Goal: Task Accomplishment & Management: Use online tool/utility

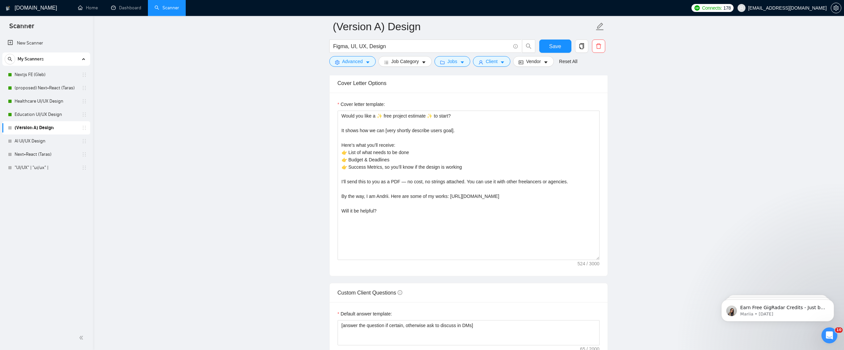
scroll to position [792, 0]
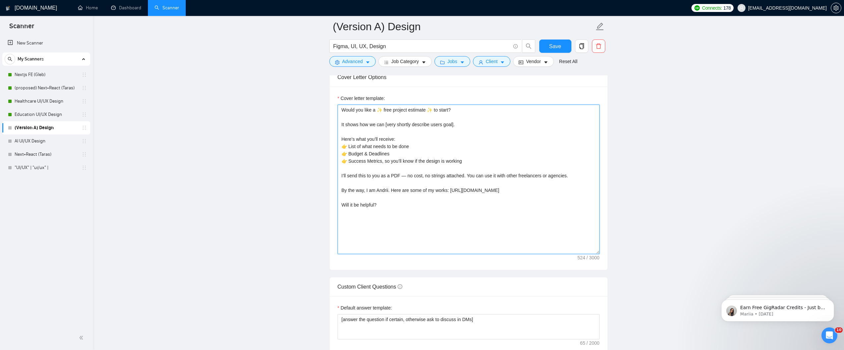
click at [464, 177] on textarea "Would you like a ✨ free project estimate ✨ to start? It shows how we can [very …" at bounding box center [469, 179] width 262 height 149
click at [400, 209] on textarea "Would you like a ✨ free project estimate ✨ to start? It shows how we can [very …" at bounding box center [469, 179] width 262 height 149
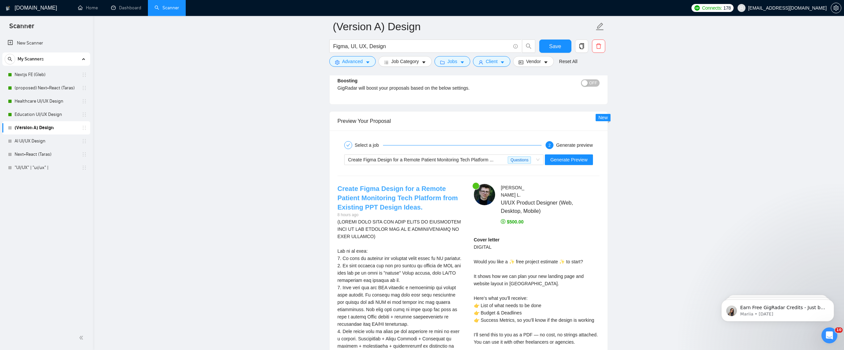
scroll to position [1272, 0]
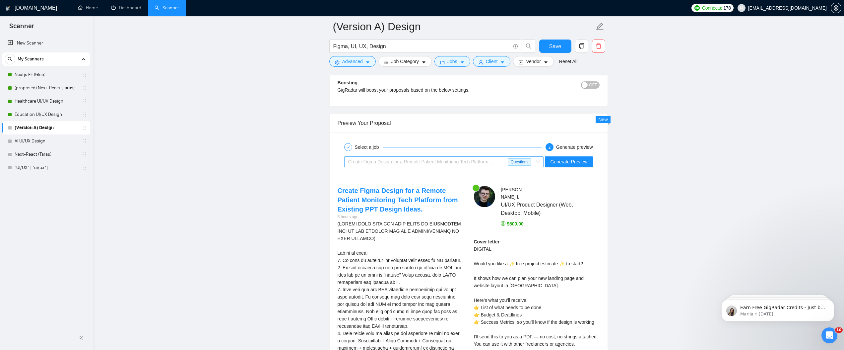
click at [499, 164] on div "Create Figma Design for a Remote Patient Monitoring Tech Platform ..." at bounding box center [428, 162] width 160 height 10
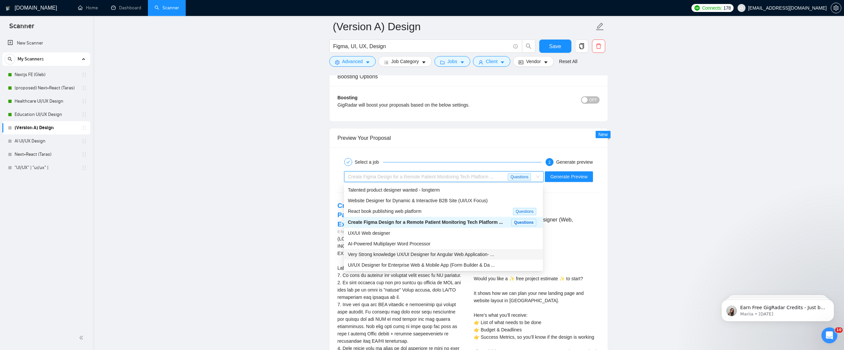
scroll to position [22, 0]
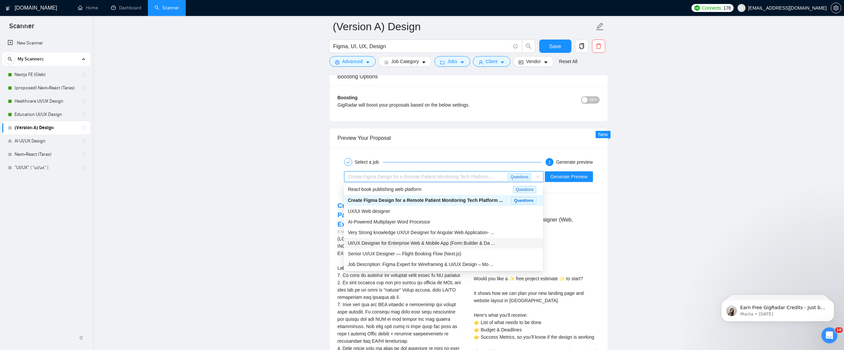
click at [411, 242] on span "UI/UX Designer for Enterprise Web & Mobile App (Form Builder & Da ..." at bounding box center [421, 242] width 147 height 5
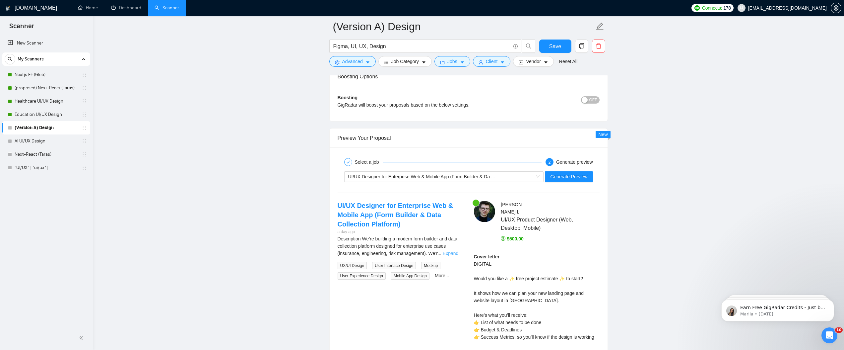
click at [456, 252] on link "Expand" at bounding box center [451, 252] width 16 height 5
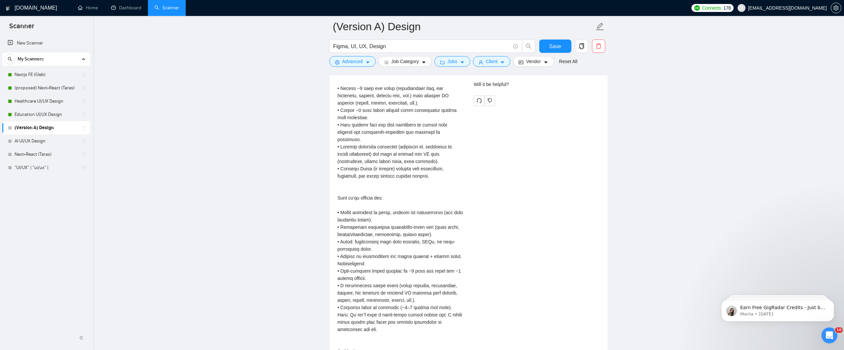
scroll to position [1575, 0]
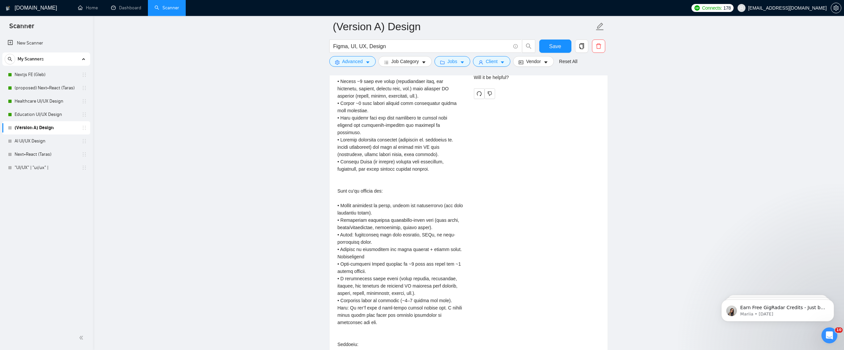
click at [389, 296] on div "Description\a\aWe’re building a modern form builder and data collection platfor…" at bounding box center [401, 220] width 126 height 606
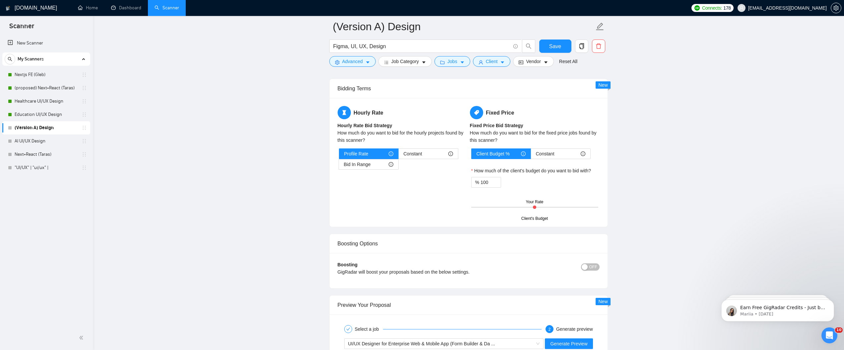
scroll to position [1133, 0]
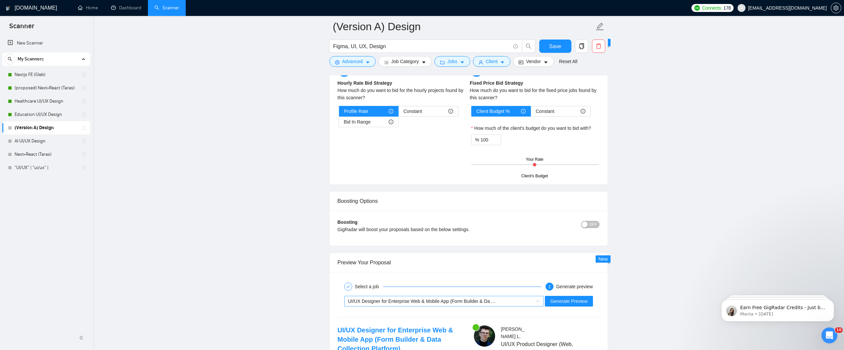
click at [455, 300] on span "UI/UX Designer for Enterprise Web & Mobile App (Form Builder & Da ..." at bounding box center [421, 300] width 147 height 5
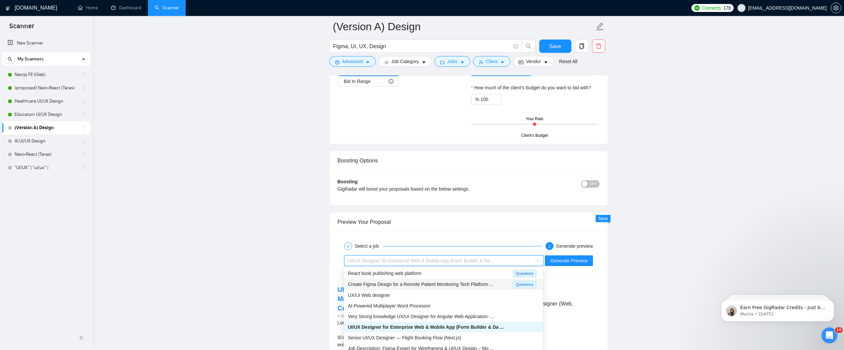
scroll to position [1174, 0]
click at [404, 317] on span "Very Strong knowledge UX/UI Designer for Angular Web Application- ..." at bounding box center [421, 315] width 146 height 5
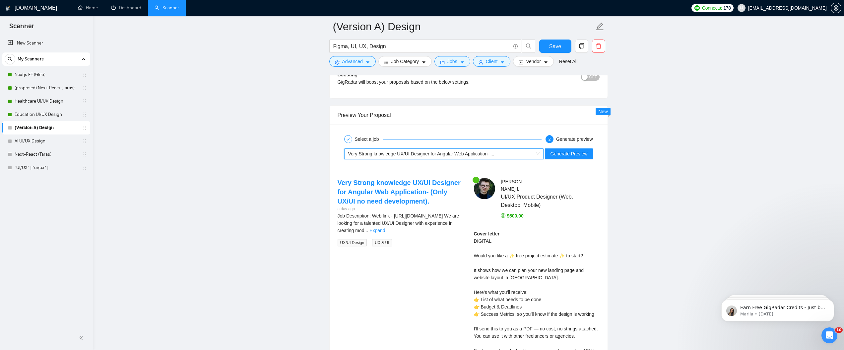
scroll to position [1286, 0]
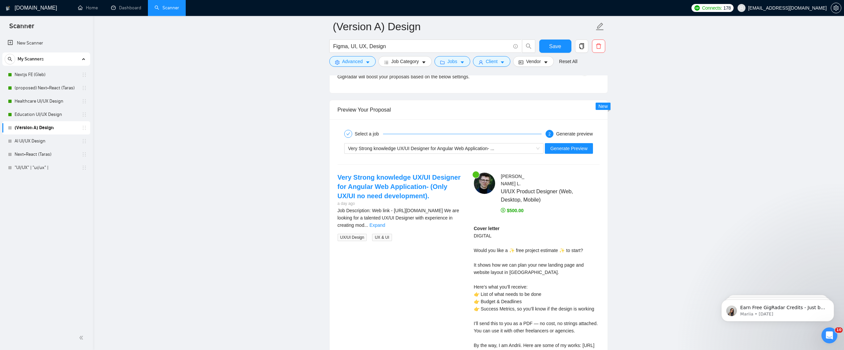
click at [368, 222] on span "..." at bounding box center [366, 224] width 4 height 5
click at [385, 223] on link "Expand" at bounding box center [378, 224] width 16 height 5
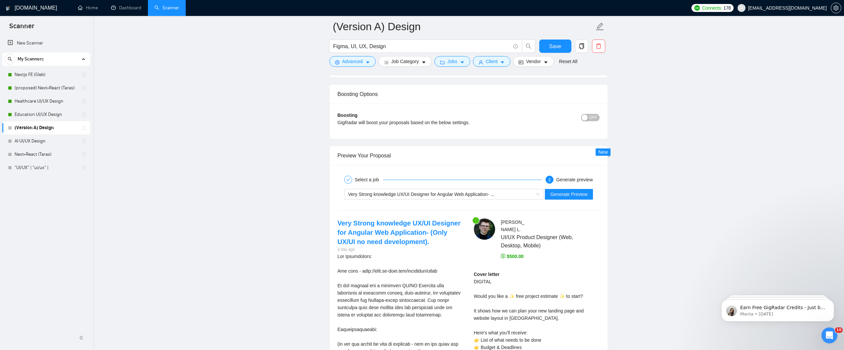
scroll to position [1233, 0]
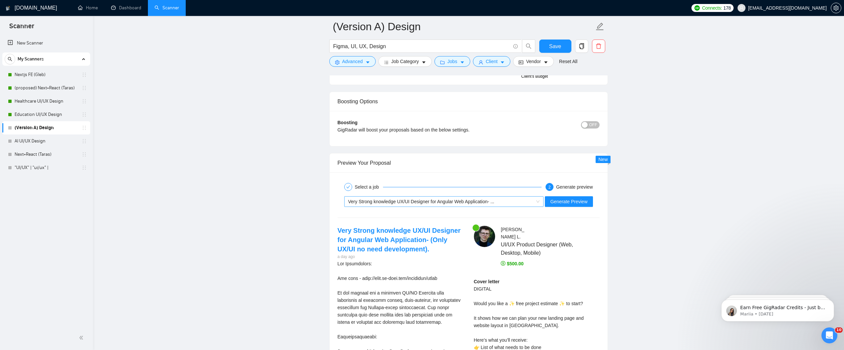
click at [427, 205] on div "Very Strong knowledge UX/UI Designer for Angular Web Application- ..." at bounding box center [441, 201] width 186 height 10
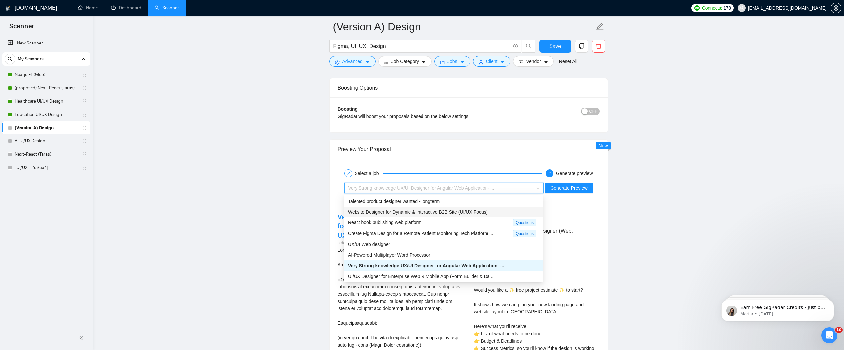
scroll to position [1241, 0]
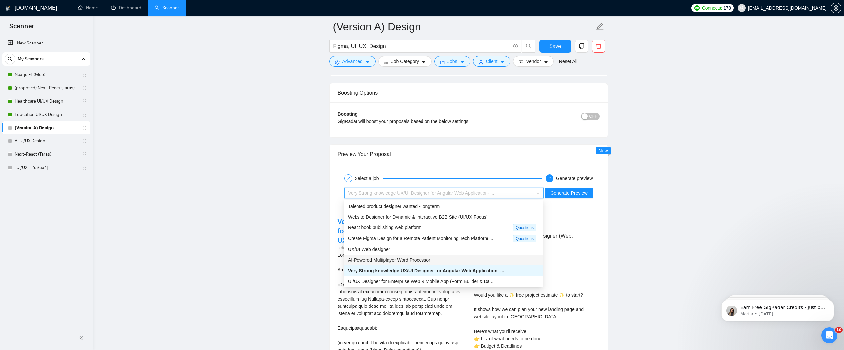
click at [440, 256] on div "AI-Powered Multiplayer Word Processor" at bounding box center [443, 259] width 191 height 7
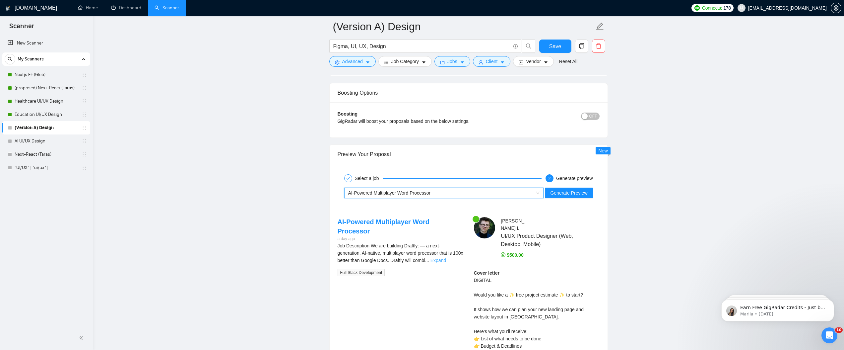
click at [446, 257] on link "Expand" at bounding box center [439, 259] width 16 height 5
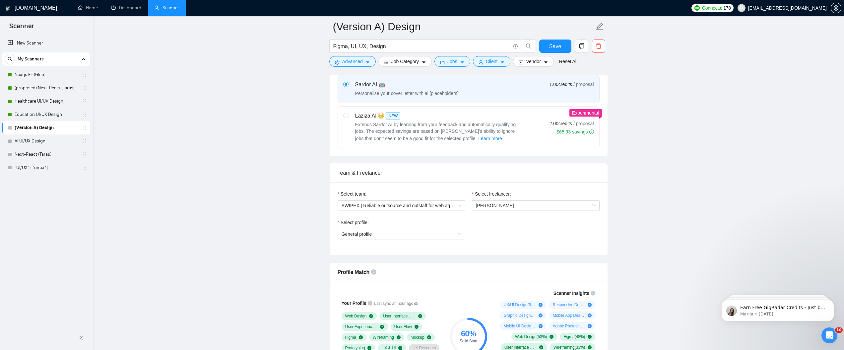
scroll to position [215, 0]
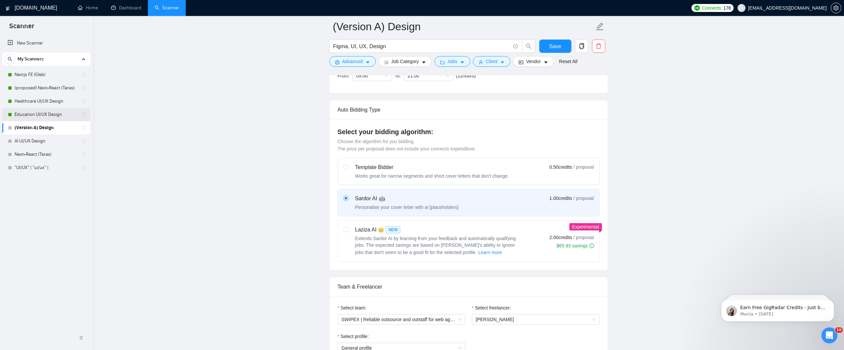
click at [40, 112] on link "Education UI/UX Design" at bounding box center [46, 114] width 63 height 13
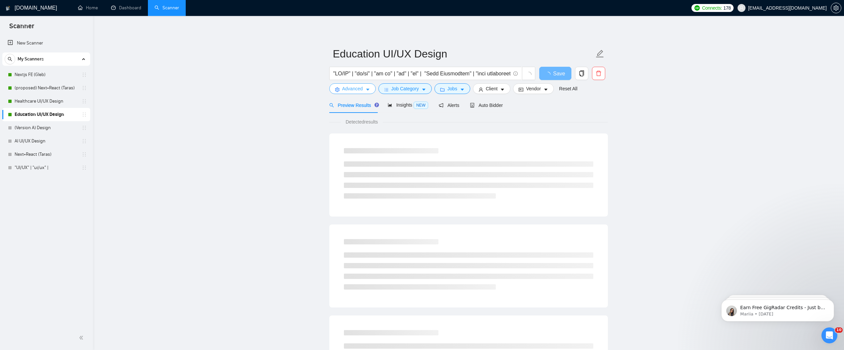
click at [357, 87] on span "Advanced" at bounding box center [352, 88] width 21 height 7
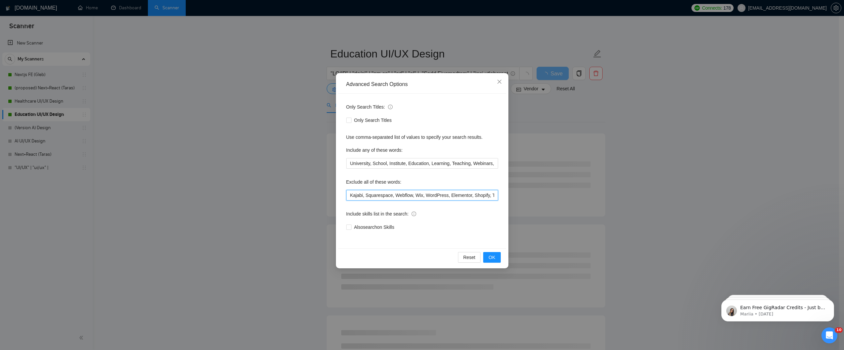
click at [398, 197] on input "Kajabi, Squarespace, Webflow, Wix, WordPress, Elementor, Shopify, Tilda, Framer…" at bounding box center [422, 195] width 152 height 11
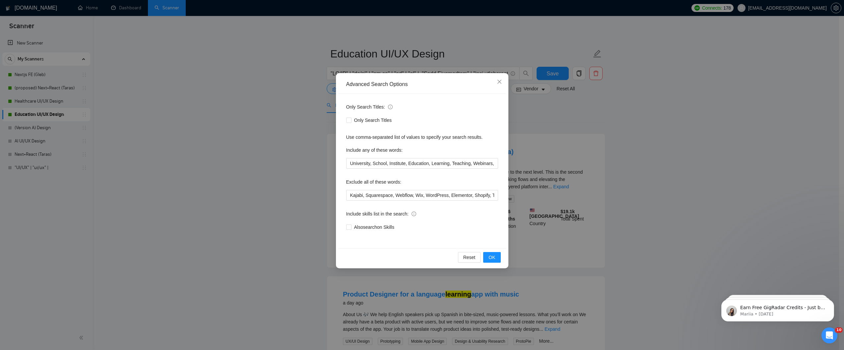
click at [489, 251] on div "Reset OK" at bounding box center [422, 257] width 168 height 18
click at [493, 259] on span "OK" at bounding box center [492, 256] width 7 height 7
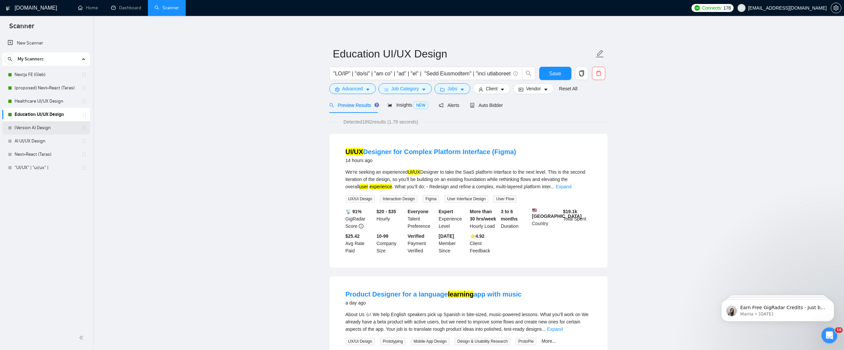
click at [37, 127] on link "(Version A) Design" at bounding box center [46, 127] width 63 height 13
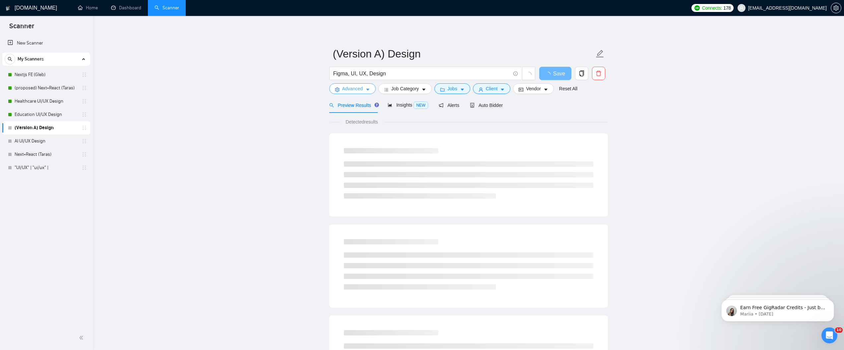
click at [367, 90] on icon "caret-down" at bounding box center [368, 89] width 5 height 5
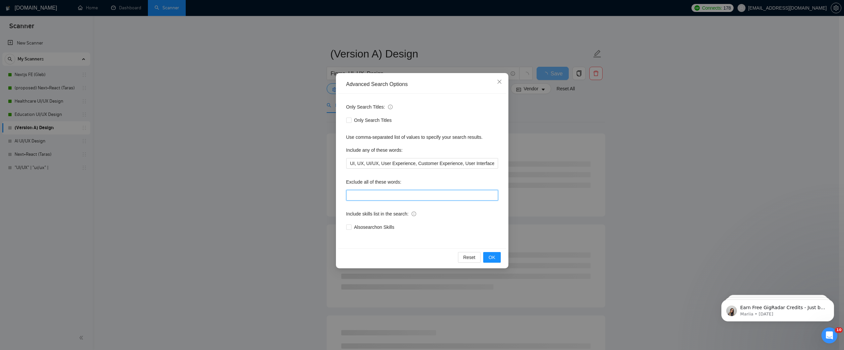
click at [392, 190] on input "text" at bounding box center [422, 195] width 152 height 11
paste input "Kajabi, Squarespace, Webflow, Wix, WordPress, Elementor, Shopify, Tilda, Framer…"
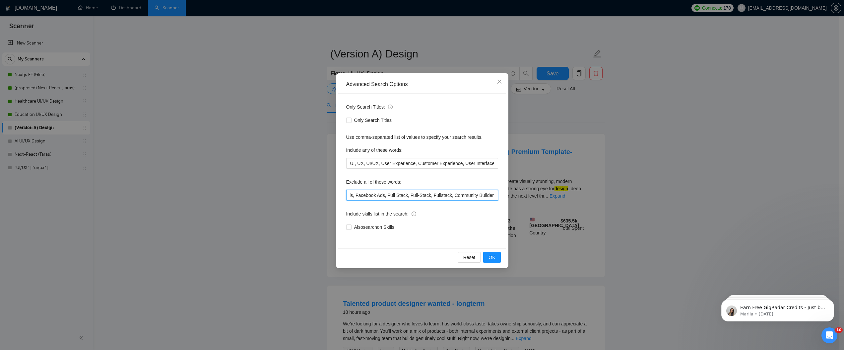
type input "Kajabi, Squarespace, Webflow, Wix, WordPress, Elementor, Shopify, Tilda, Framer…"
click at [462, 211] on div "Include skills list in the search:" at bounding box center [422, 214] width 152 height 13
click at [491, 259] on span "OK" at bounding box center [492, 256] width 7 height 7
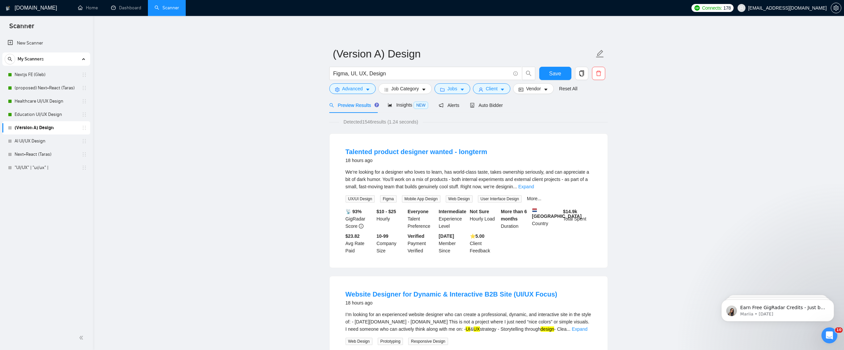
click at [371, 122] on span "Detected 1546 results (1.24 seconds)" at bounding box center [381, 121] width 84 height 7
click at [534, 185] on link "Expand" at bounding box center [527, 186] width 16 height 5
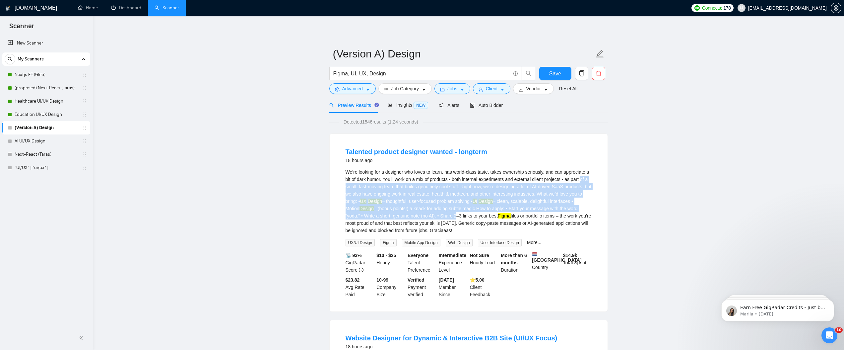
drag, startPoint x: 385, startPoint y: 186, endPoint x: 549, endPoint y: 217, distance: 167.4
click at [549, 217] on div "We’re looking for a designer who loves to learn, has world-class taste, takes o…" at bounding box center [469, 201] width 246 height 66
click at [469, 188] on div "We’re looking for a designer who loves to learn, has world-class taste, takes o…" at bounding box center [469, 201] width 246 height 66
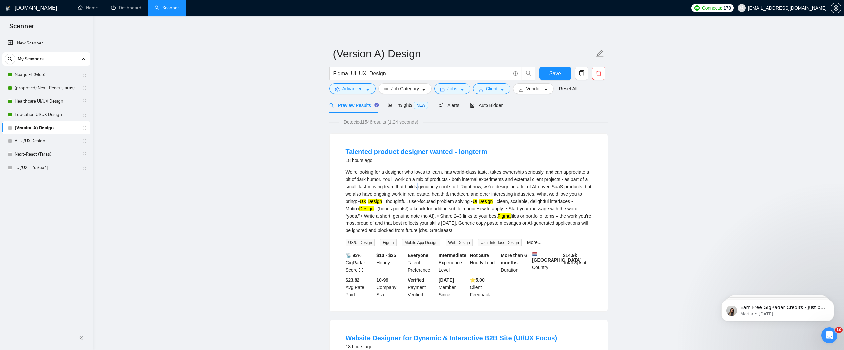
click at [469, 188] on div "We’re looking for a designer who loves to learn, has world-class taste, takes o…" at bounding box center [469, 201] width 246 height 66
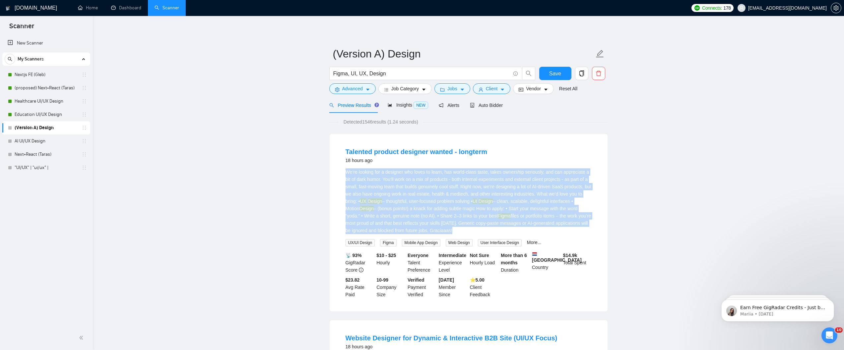
click at [469, 188] on div "We’re looking for a designer who loves to learn, has world-class taste, takes o…" at bounding box center [469, 201] width 246 height 66
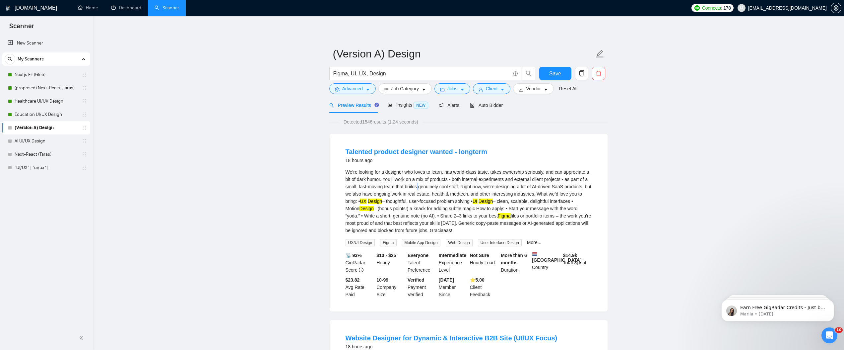
click at [469, 188] on div "We’re looking for a designer who loves to learn, has world-class taste, takes o…" at bounding box center [469, 201] width 246 height 66
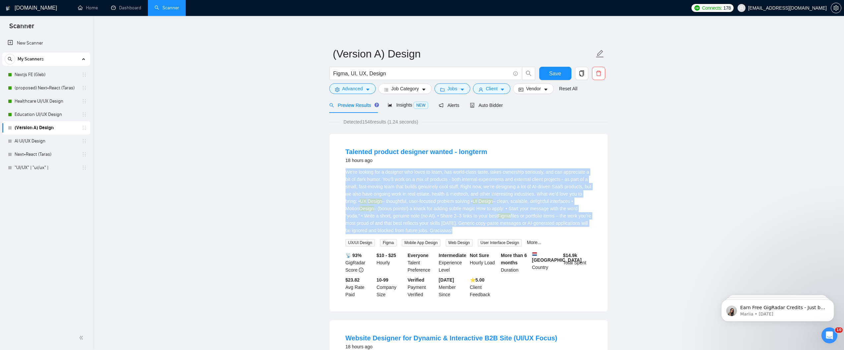
click at [469, 188] on div "We’re looking for a designer who loves to learn, has world-class taste, takes o…" at bounding box center [469, 201] width 246 height 66
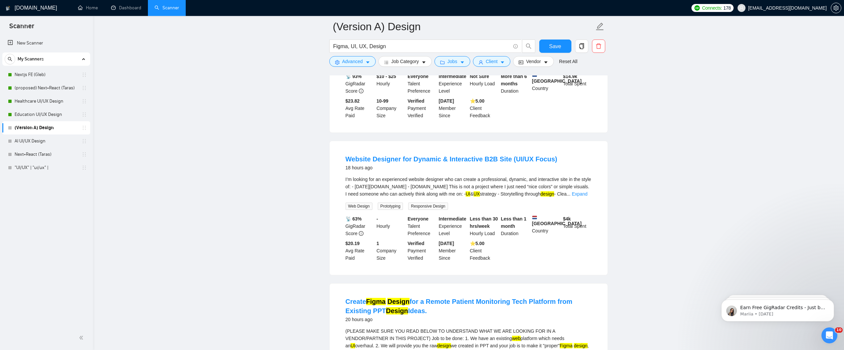
scroll to position [184, 0]
click at [469, 188] on div "I’m looking for an experienced website designer who can create a professional, …" at bounding box center [469, 186] width 246 height 22
click at [584, 191] on link "Expand" at bounding box center [580, 193] width 16 height 5
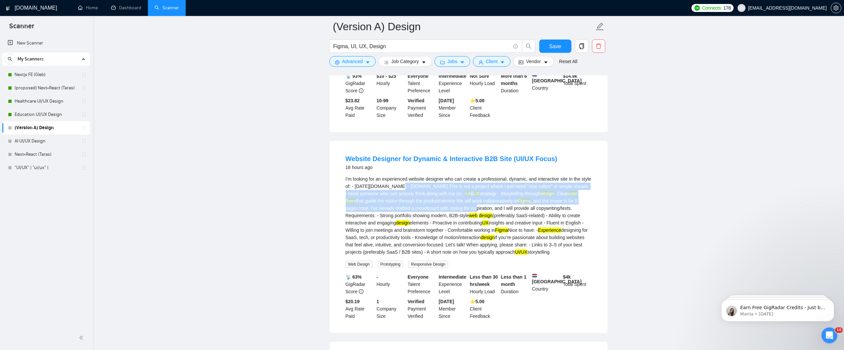
drag, startPoint x: 406, startPoint y: 188, endPoint x: 488, endPoint y: 211, distance: 85.1
click at [488, 211] on div "I’m looking for an experienced website designer who can create a professional, …" at bounding box center [469, 215] width 246 height 80
click at [424, 199] on div "I’m looking for an experienced website designer who can create a professional, …" at bounding box center [469, 215] width 246 height 80
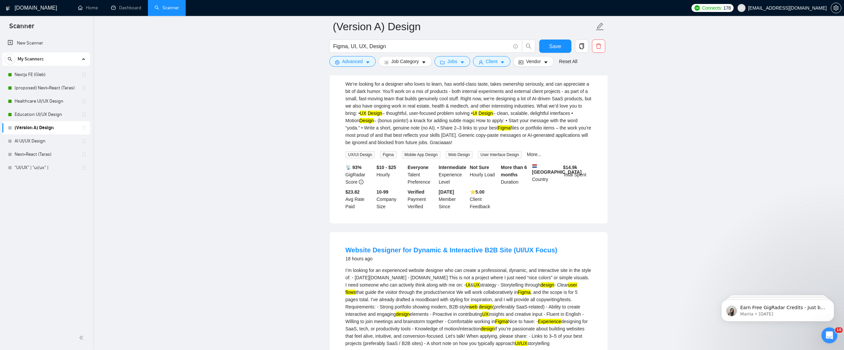
scroll to position [0, 0]
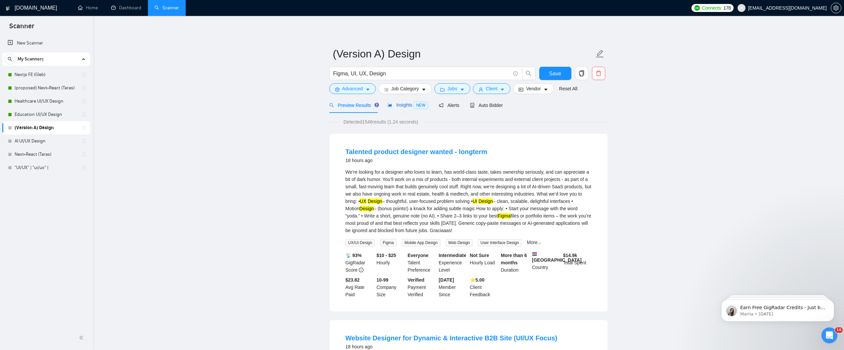
click at [395, 106] on span "Insights NEW" at bounding box center [408, 104] width 40 height 5
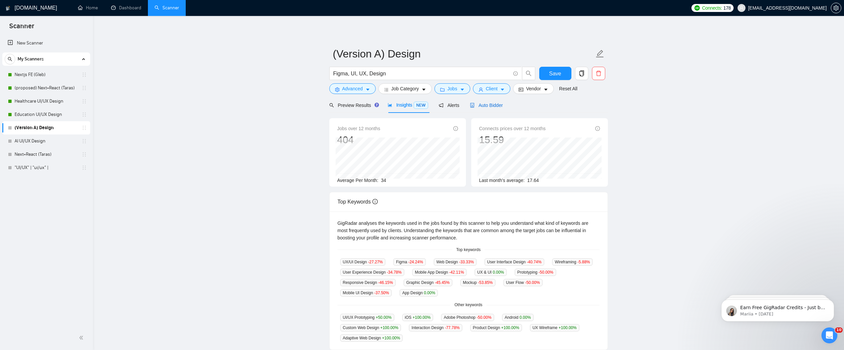
click at [491, 105] on span "Auto Bidder" at bounding box center [486, 105] width 33 height 5
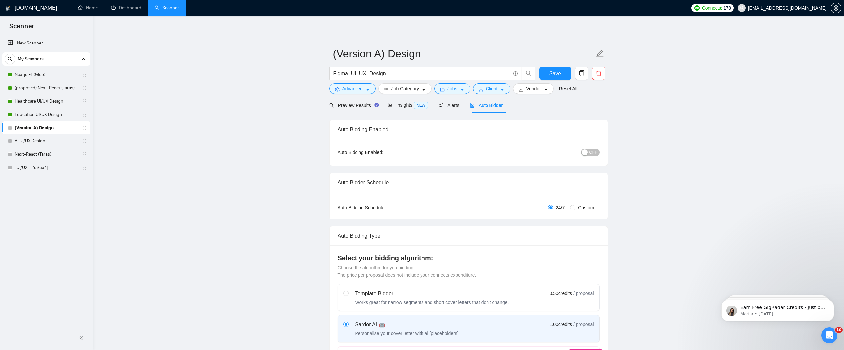
radio input "false"
radio input "true"
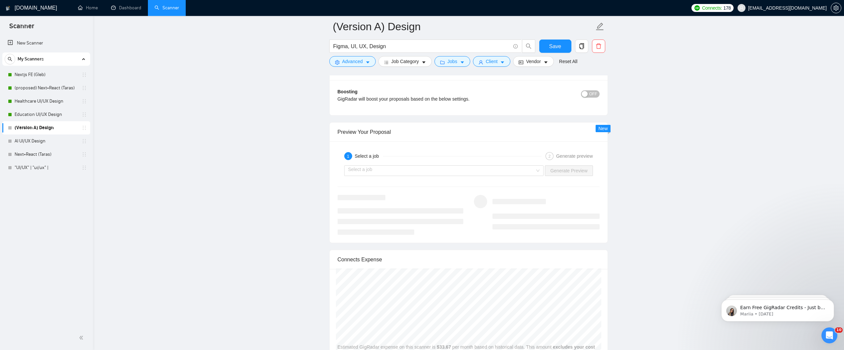
scroll to position [1290, 0]
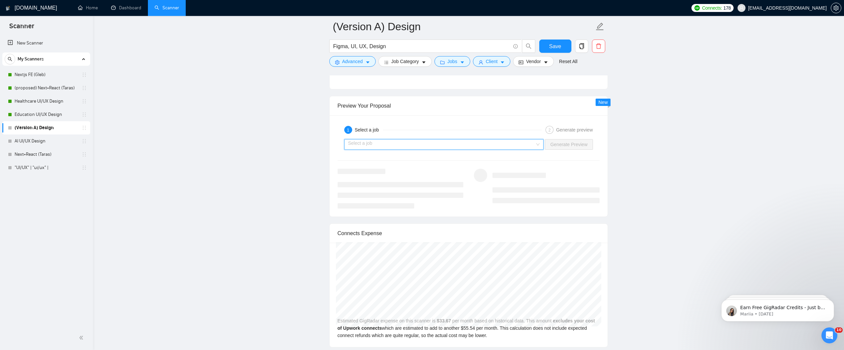
click at [417, 142] on input "search" at bounding box center [441, 144] width 187 height 10
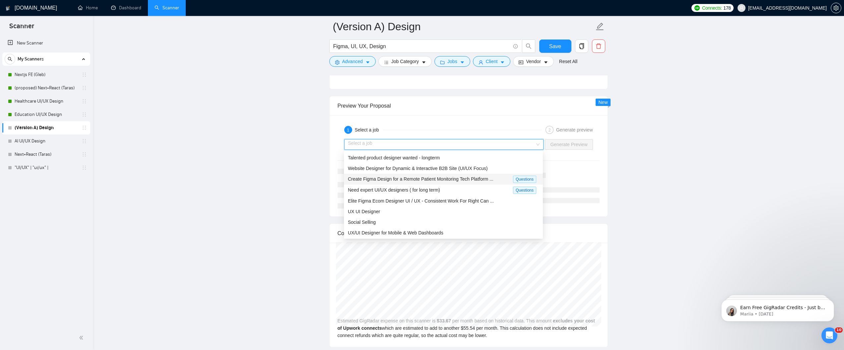
click at [438, 179] on span "Create Figma Design for a Remote Patient Monitoring Tech Platform ..." at bounding box center [421, 178] width 146 height 5
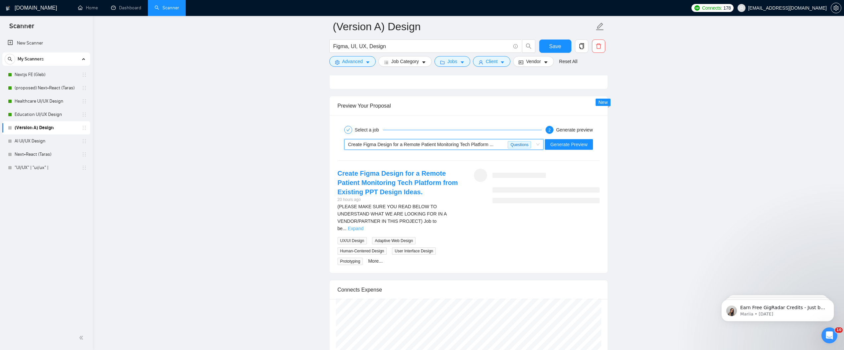
click at [364, 226] on link "Expand" at bounding box center [356, 228] width 16 height 5
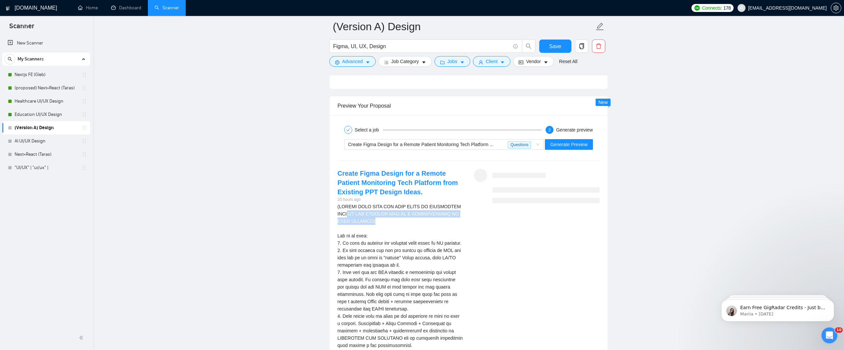
drag, startPoint x: 383, startPoint y: 215, endPoint x: 423, endPoint y: 219, distance: 40.4
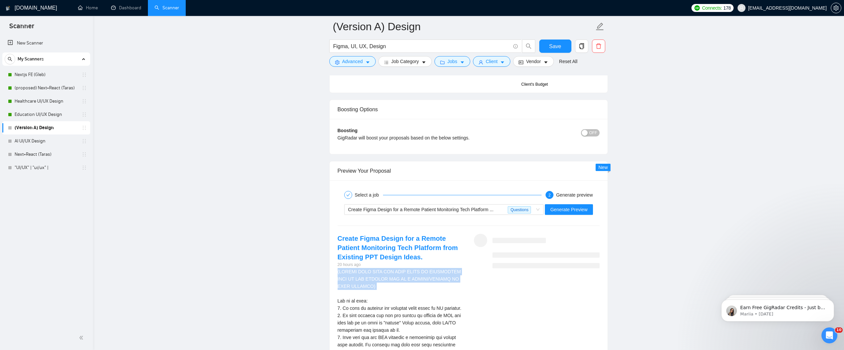
scroll to position [1295, 0]
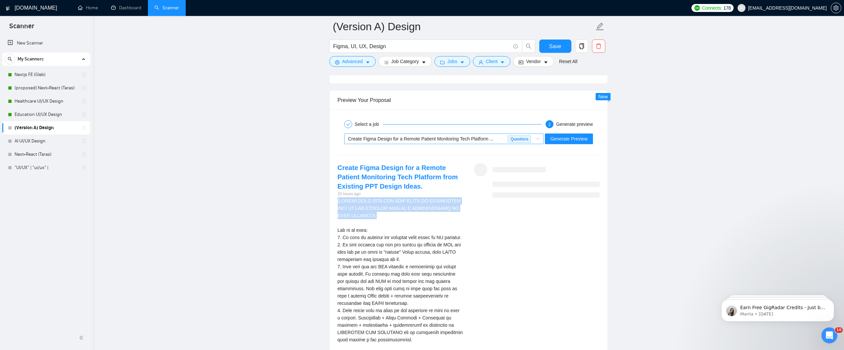
click at [417, 138] on span "Create Figma Design for a Remote Patient Monitoring Tech Platform ..." at bounding box center [421, 138] width 146 height 5
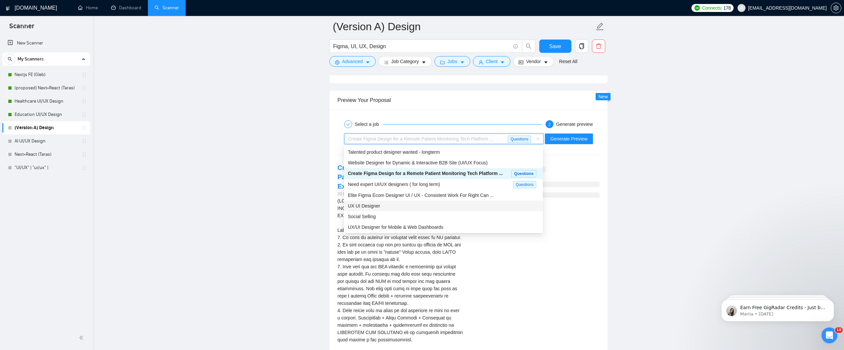
click at [394, 206] on div "UX UI Designer" at bounding box center [443, 205] width 191 height 7
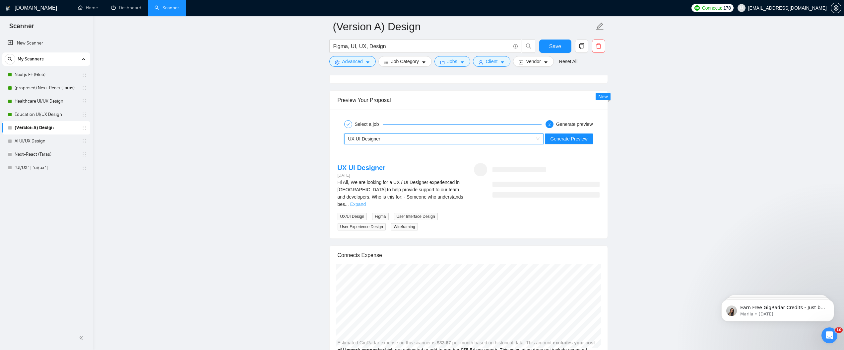
click at [366, 201] on link "Expand" at bounding box center [358, 203] width 16 height 5
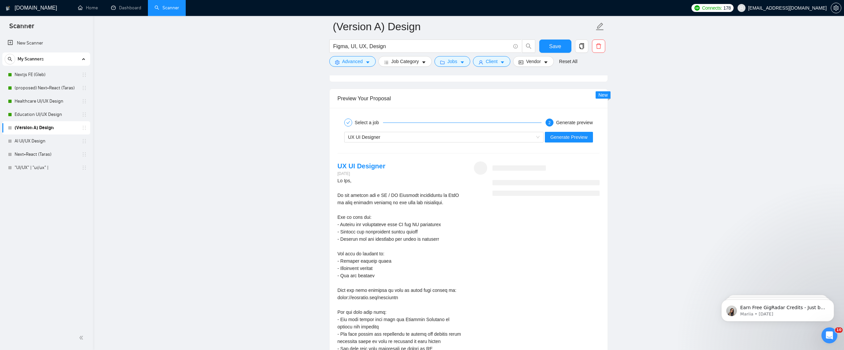
scroll to position [1220, 0]
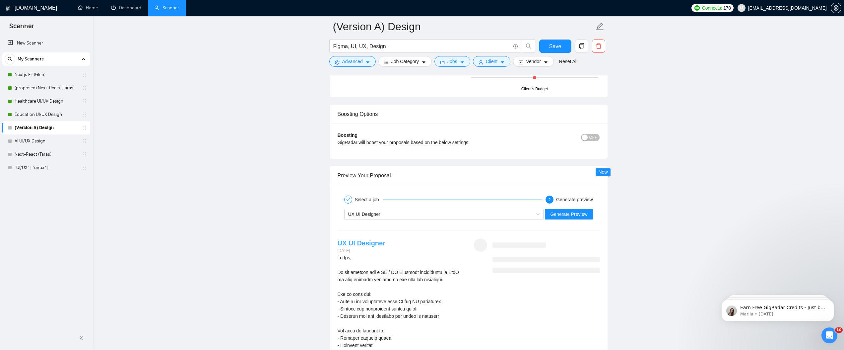
click at [357, 242] on link "UX UI Designer" at bounding box center [362, 242] width 48 height 7
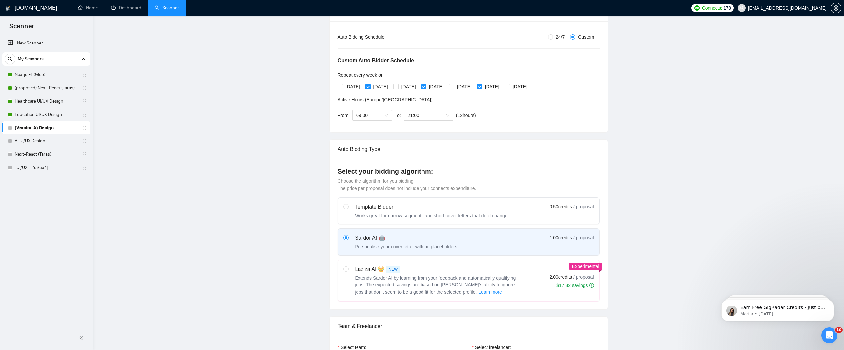
scroll to position [0, 0]
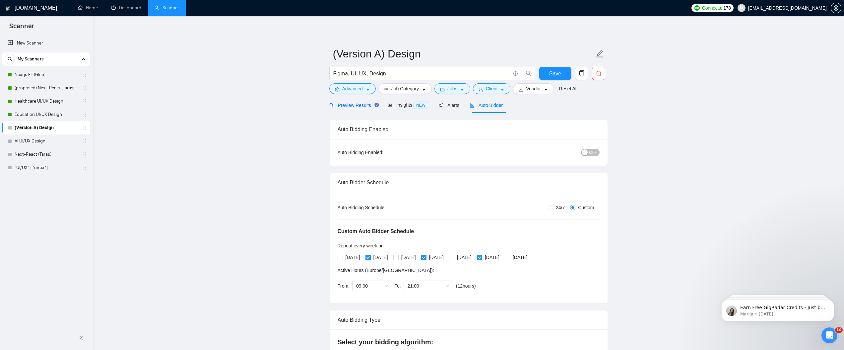
click at [348, 105] on span "Preview Results" at bounding box center [353, 105] width 48 height 5
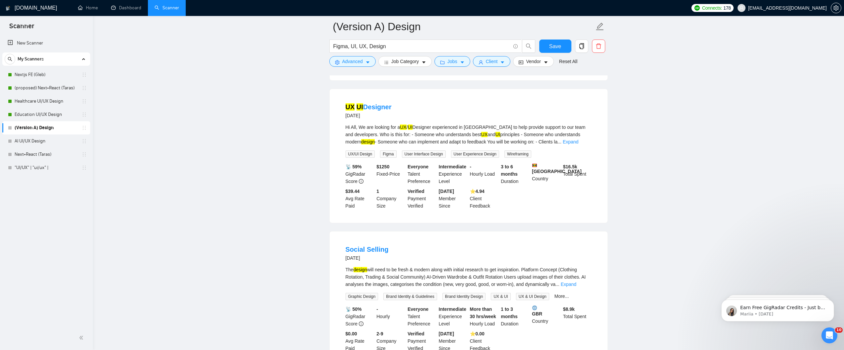
scroll to position [816, 0]
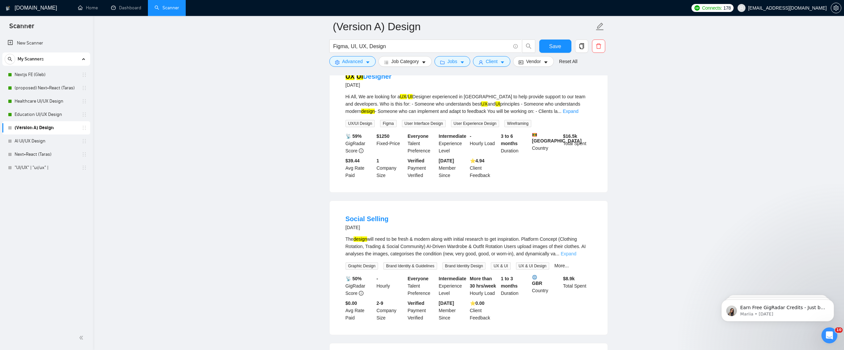
click at [577, 254] on link "Expand" at bounding box center [569, 253] width 16 height 5
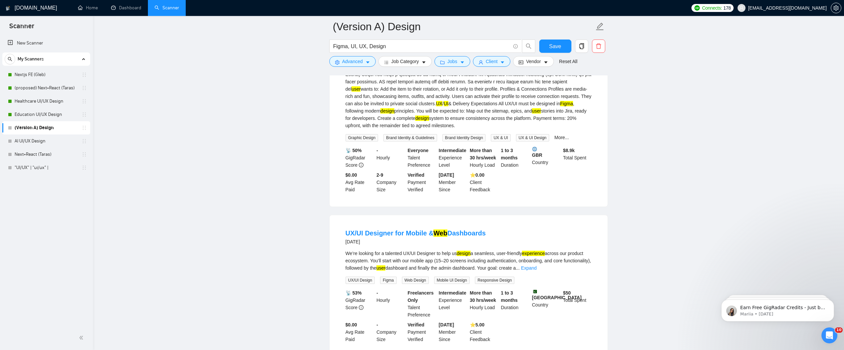
scroll to position [1100, 0]
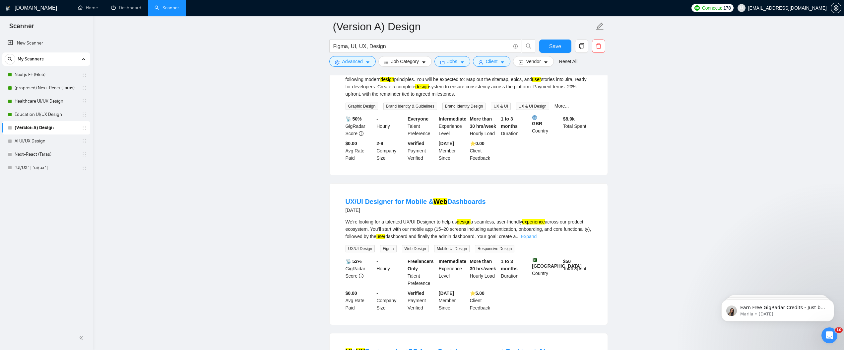
click at [537, 239] on link "Expand" at bounding box center [529, 236] width 16 height 5
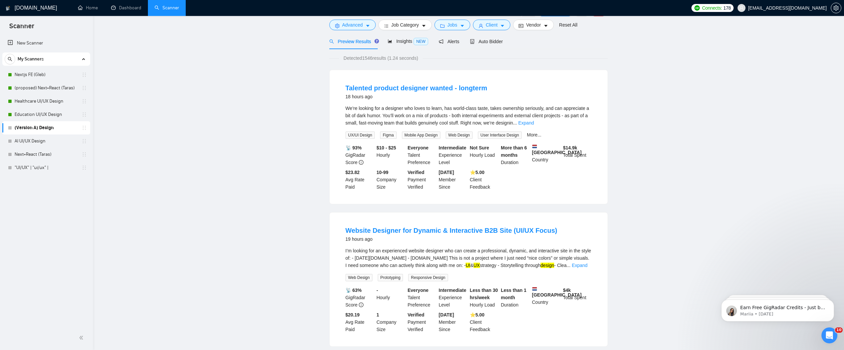
scroll to position [0, 0]
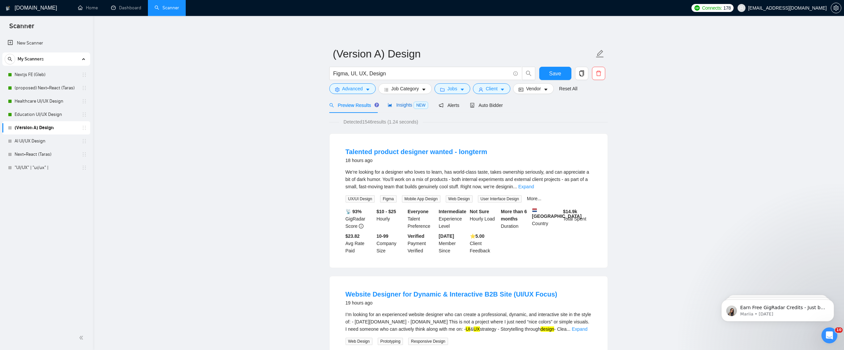
click at [411, 108] on div "Insights NEW" at bounding box center [408, 105] width 40 height 8
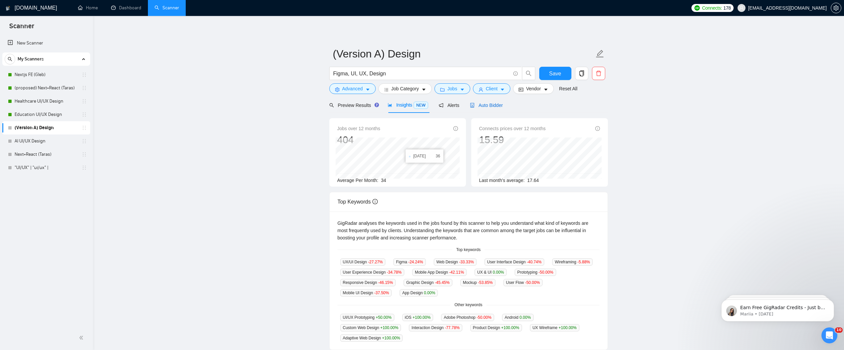
click at [500, 105] on span "Auto Bidder" at bounding box center [486, 105] width 33 height 5
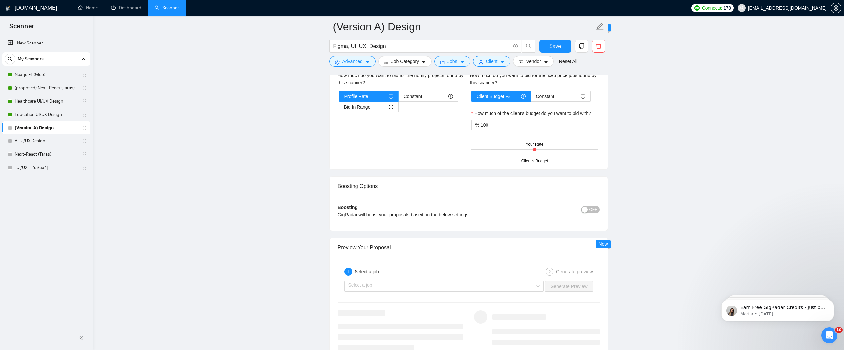
scroll to position [1248, 0]
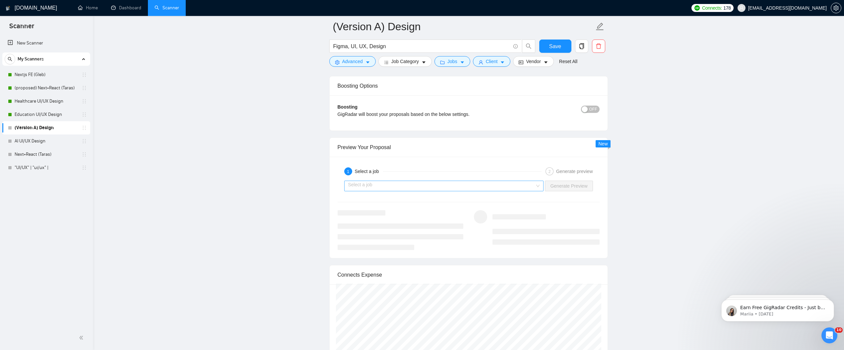
click at [378, 181] on input "search" at bounding box center [441, 186] width 187 height 10
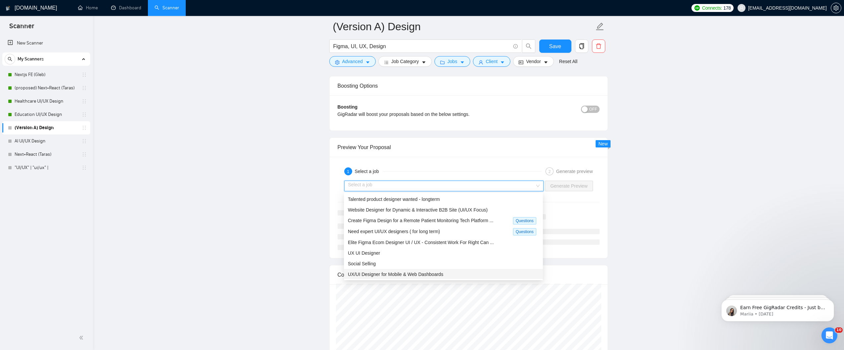
click at [386, 278] on div "UX/UI Designer for Mobile & Web Dashboards" at bounding box center [443, 274] width 199 height 11
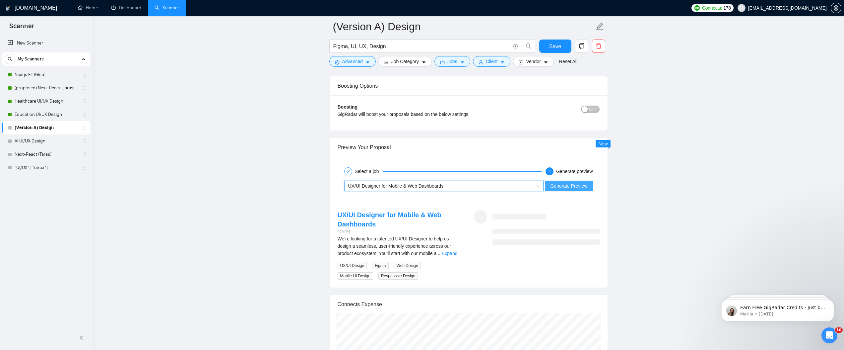
click at [581, 190] on button "Generate Preview" at bounding box center [569, 185] width 48 height 11
click at [453, 252] on link "Expand" at bounding box center [450, 252] width 16 height 5
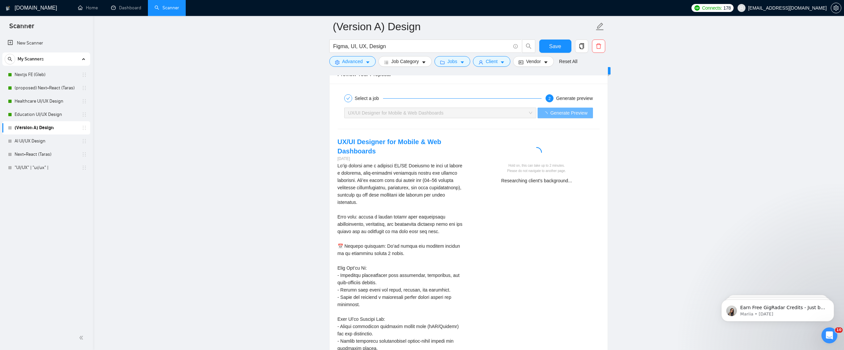
scroll to position [1315, 0]
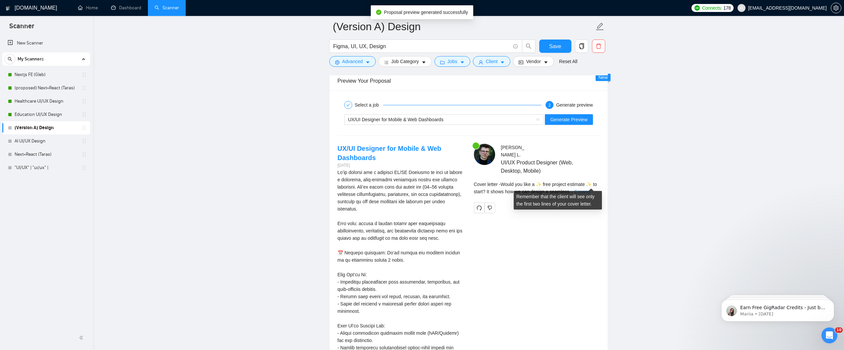
click at [590, 189] on link "Expand" at bounding box center [583, 191] width 16 height 5
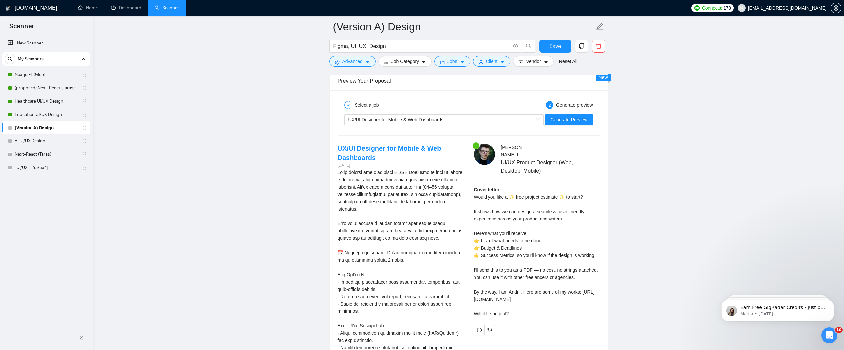
click at [492, 189] on div "Cover letter Would you like a ✨ free project estimate ✨ to start? It shows how …" at bounding box center [537, 251] width 126 height 131
click at [487, 200] on div "Cover letter Would you like a ✨ free project estimate ✨ to start? It shows how …" at bounding box center [537, 251] width 126 height 131
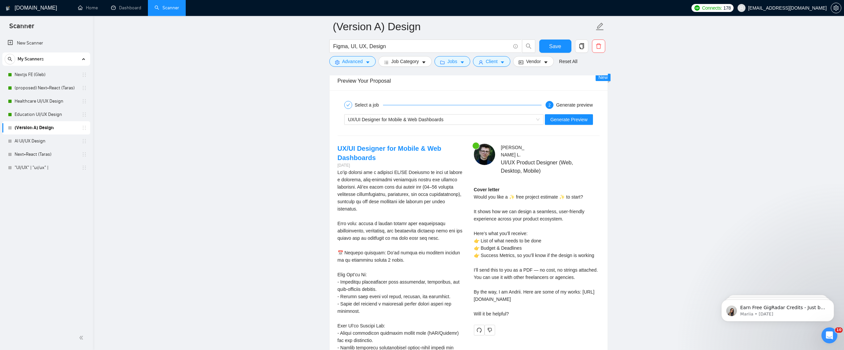
click at [502, 204] on div "Cover letter Would you like a ✨ free project estimate ✨ to start? It shows how …" at bounding box center [537, 251] width 126 height 131
click at [500, 227] on div "Cover letter Would you like a ✨ free project estimate ✨ to start? It shows how …" at bounding box center [537, 251] width 126 height 131
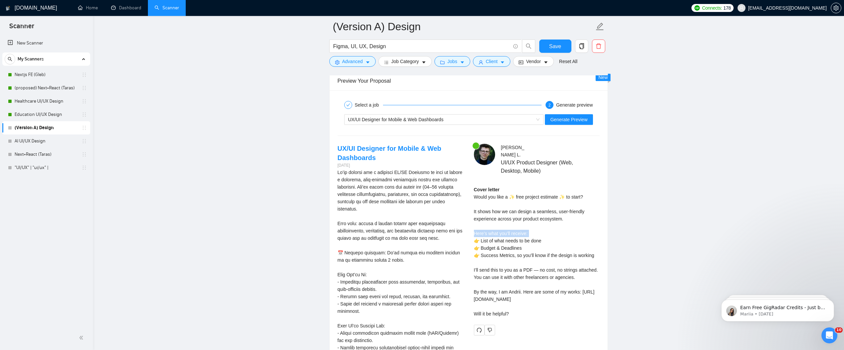
click at [500, 227] on div "Cover letter Would you like a ✨ free project estimate ✨ to start? It shows how …" at bounding box center [537, 251] width 126 height 131
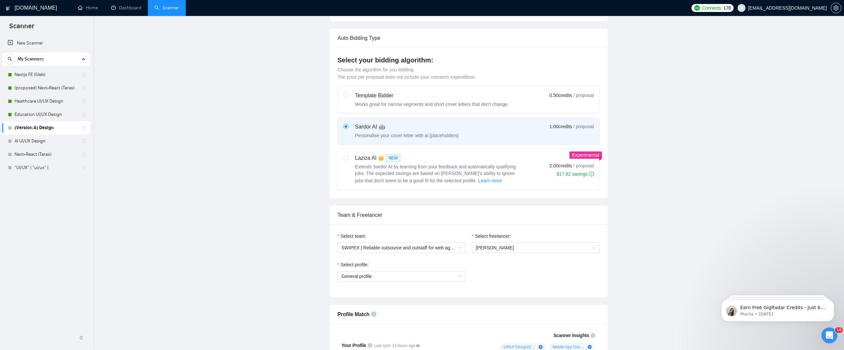
scroll to position [0, 0]
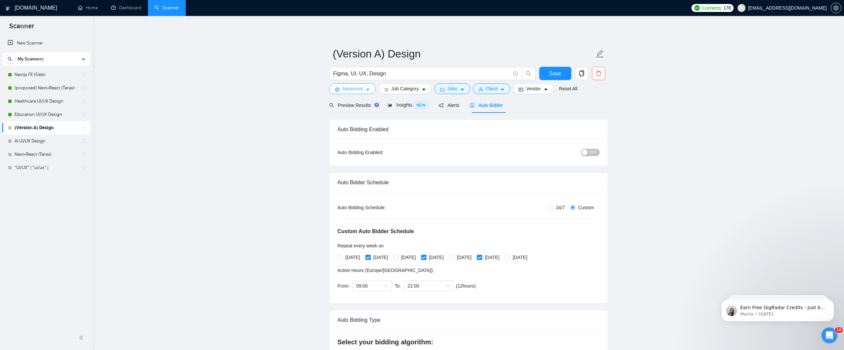
click at [362, 87] on span "Advanced" at bounding box center [352, 88] width 21 height 7
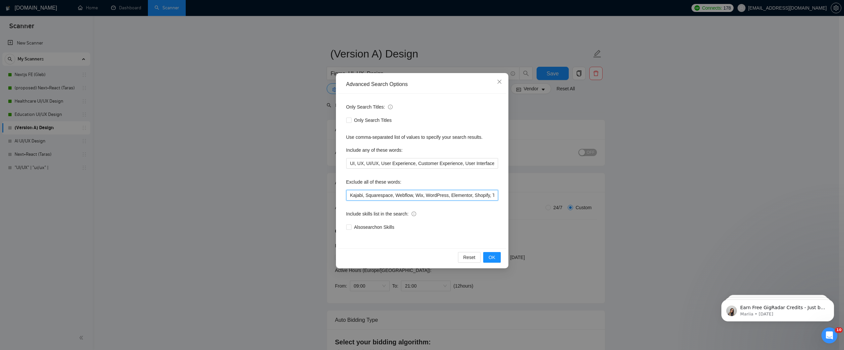
click at [403, 192] on input "Kajabi, Squarespace, Webflow, Wix, WordPress, Elementor, Shopify, Tilda, Framer…" at bounding box center [422, 195] width 152 height 11
click at [498, 259] on button "OK" at bounding box center [491, 257] width 17 height 11
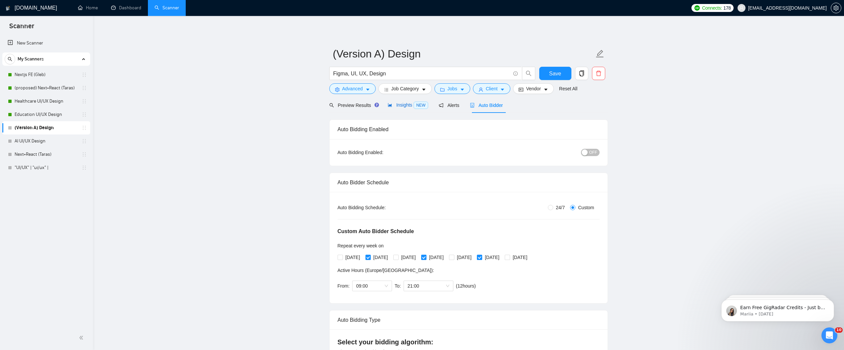
click at [409, 108] on div "Insights NEW" at bounding box center [408, 105] width 40 height 8
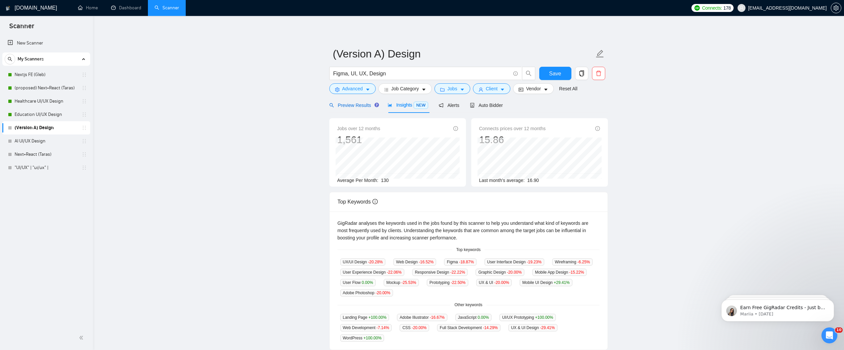
click at [351, 106] on span "Preview Results" at bounding box center [353, 105] width 48 height 5
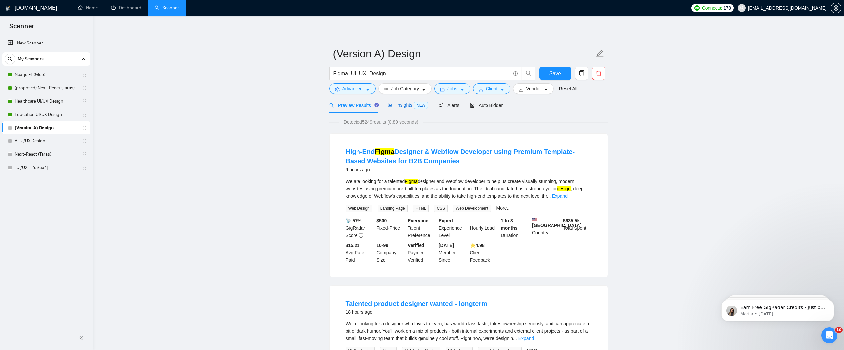
click at [403, 106] on span "Insights NEW" at bounding box center [408, 104] width 40 height 5
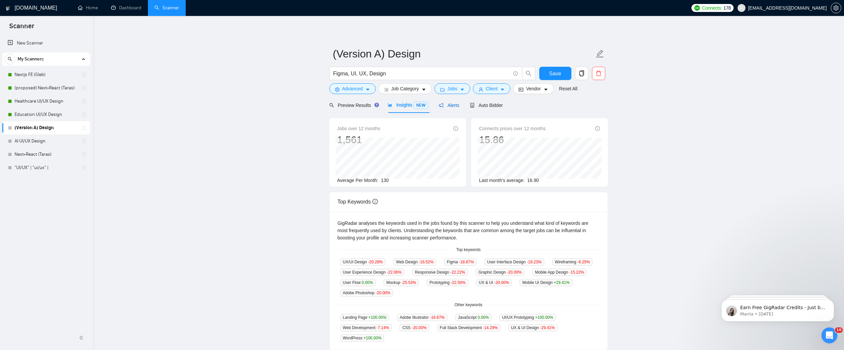
click at [453, 102] on div "Alerts" at bounding box center [449, 105] width 21 height 7
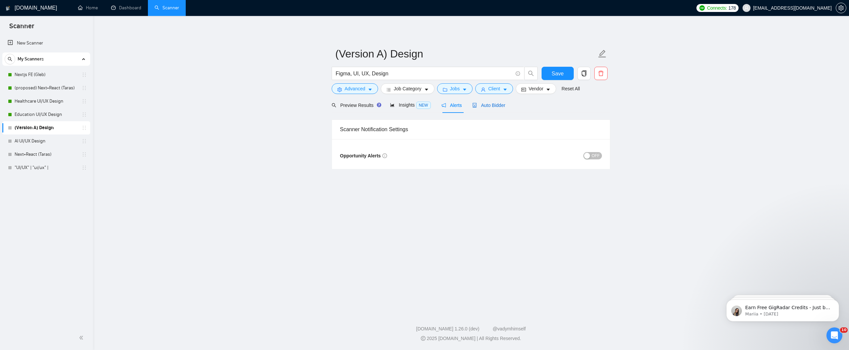
click at [496, 106] on span "Auto Bidder" at bounding box center [488, 105] width 33 height 5
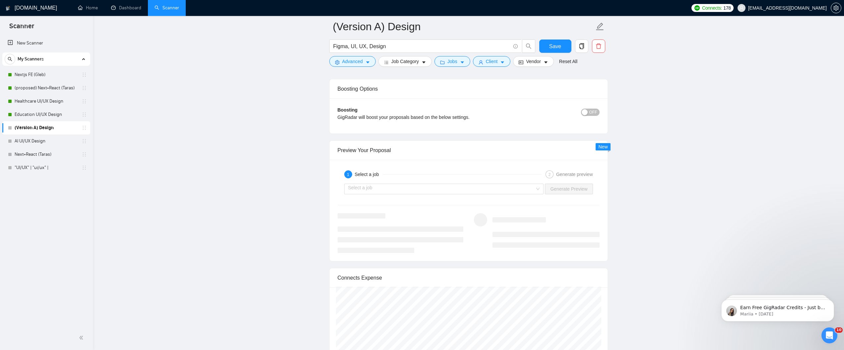
scroll to position [1226, 0]
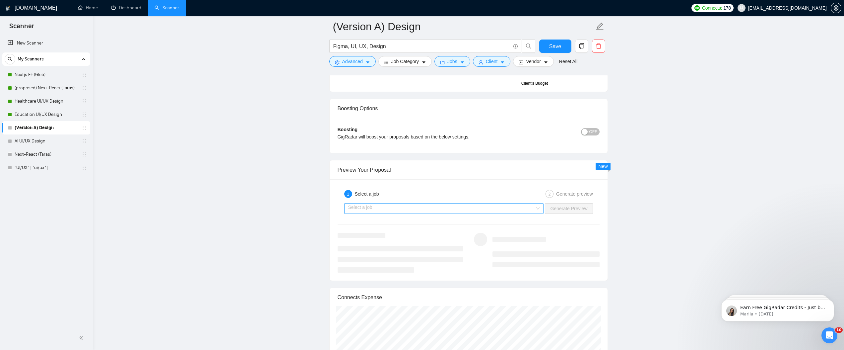
click at [382, 208] on input "search" at bounding box center [441, 208] width 187 height 10
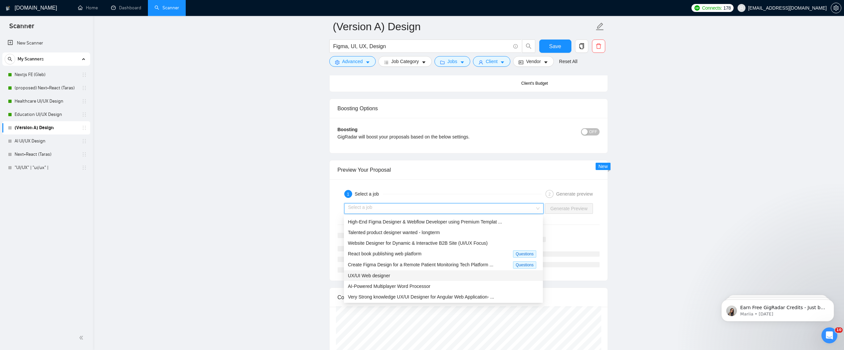
click at [405, 276] on div "UX/UI Web designer" at bounding box center [443, 275] width 191 height 7
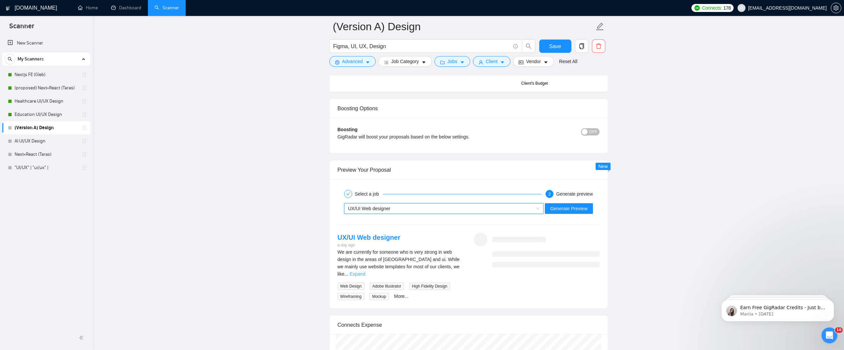
click at [365, 271] on link "Expand" at bounding box center [358, 273] width 16 height 5
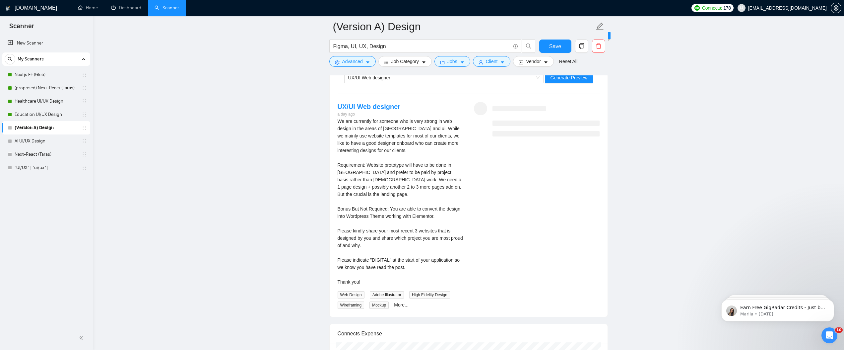
scroll to position [1364, 0]
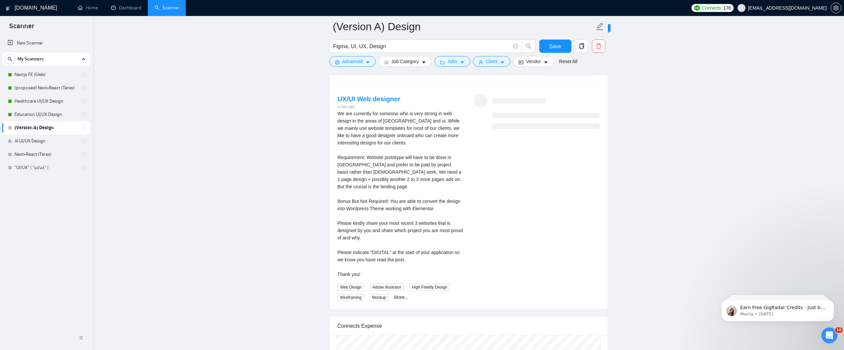
click at [381, 256] on div "We are currently for someone who is very strong in web design in the areas of […" at bounding box center [401, 194] width 126 height 168
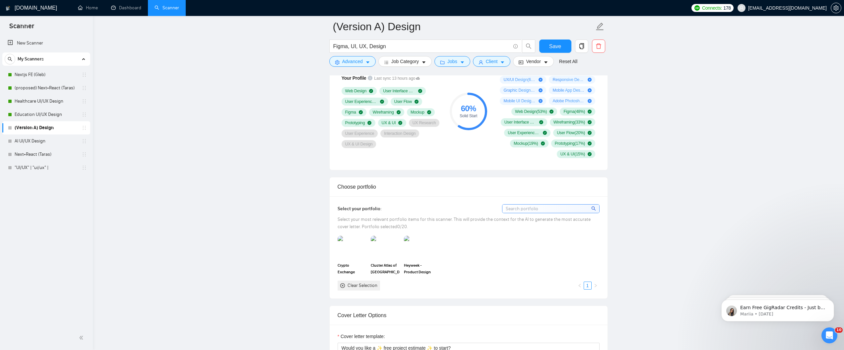
scroll to position [0, 0]
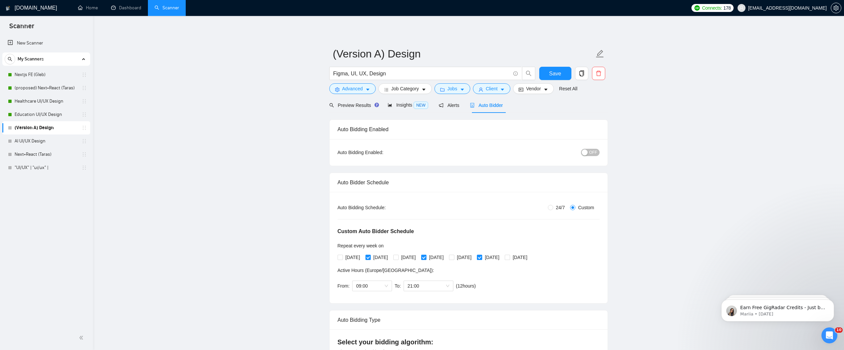
click at [594, 150] on span "OFF" at bounding box center [594, 152] width 8 height 7
click at [552, 75] on span "Save" at bounding box center [555, 73] width 12 height 8
click at [372, 89] on button "Advanced" at bounding box center [352, 88] width 46 height 11
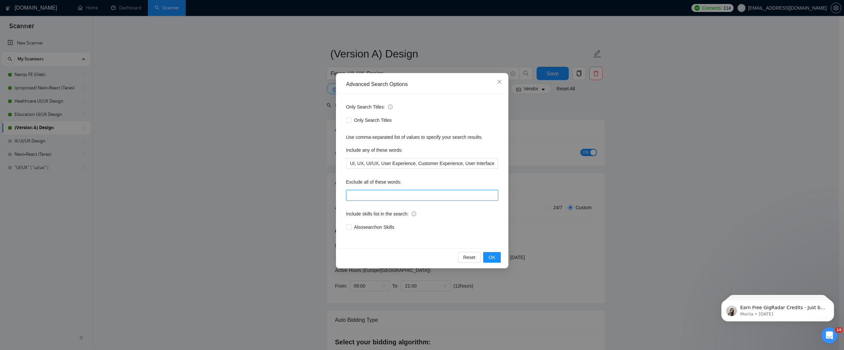
click at [393, 198] on input "text" at bounding box center [422, 195] width 152 height 11
click at [369, 185] on label "Exclude all of these words:" at bounding box center [373, 182] width 55 height 11
click at [383, 178] on label "Exclude all of these words:" at bounding box center [373, 182] width 55 height 11
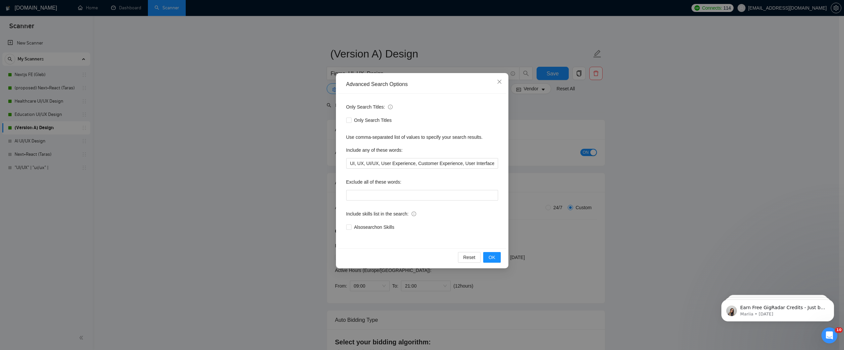
click at [481, 174] on div "Only Search Titles: Only Search Titles Use comma-separated list of values to sp…" at bounding box center [422, 171] width 168 height 155
click at [502, 82] on span "Close" at bounding box center [500, 82] width 18 height 18
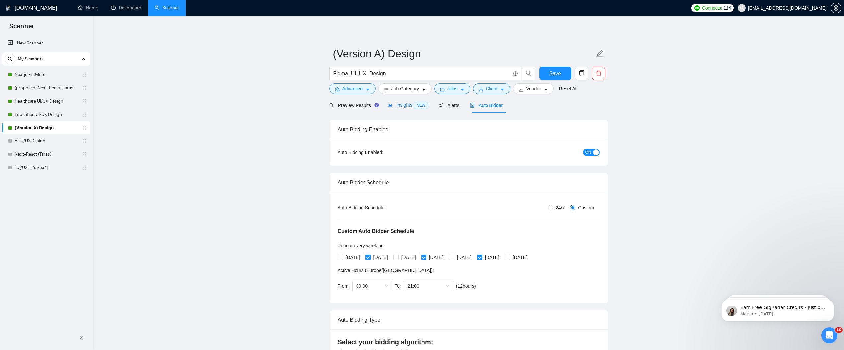
click at [413, 107] on span "Insights NEW" at bounding box center [408, 104] width 40 height 5
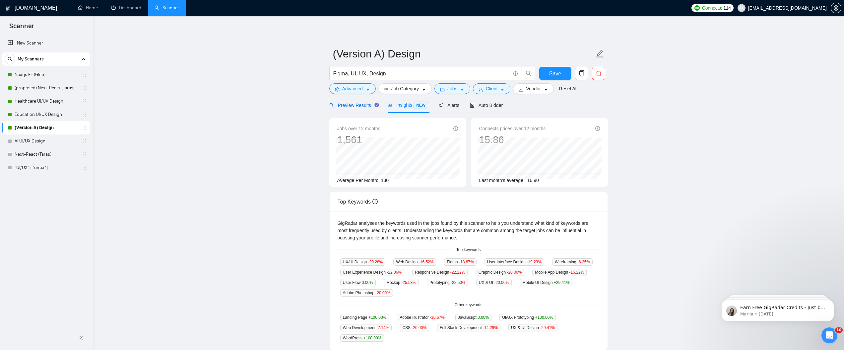
click at [356, 106] on span "Preview Results" at bounding box center [353, 105] width 48 height 5
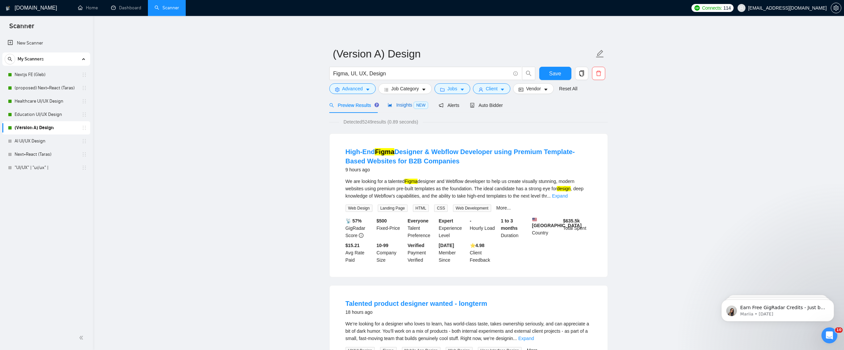
click at [405, 102] on span "Insights NEW" at bounding box center [408, 104] width 40 height 5
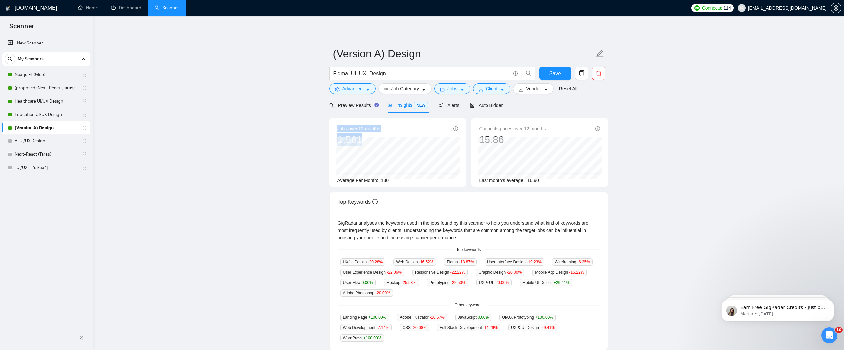
drag, startPoint x: 333, startPoint y: 137, endPoint x: 375, endPoint y: 137, distance: 42.5
click at [375, 137] on div "Jobs over 12 months 1,561 Average Per Month: 130" at bounding box center [397, 152] width 137 height 68
click at [328, 139] on div "Jobs over 12 months 1,561 Average Per Month: 130" at bounding box center [398, 152] width 142 height 68
click at [350, 137] on div "1,561" at bounding box center [358, 139] width 43 height 13
click at [373, 137] on div "Jobs over 12 months 1,561 Average Per Month: 130" at bounding box center [398, 152] width 142 height 68
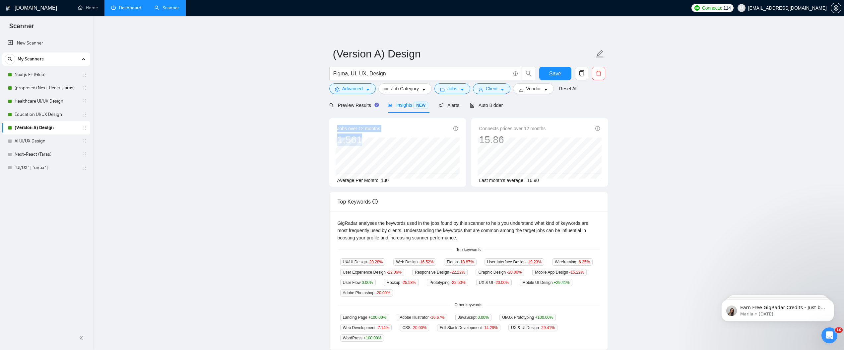
click at [128, 11] on link "Dashboard" at bounding box center [126, 8] width 30 height 6
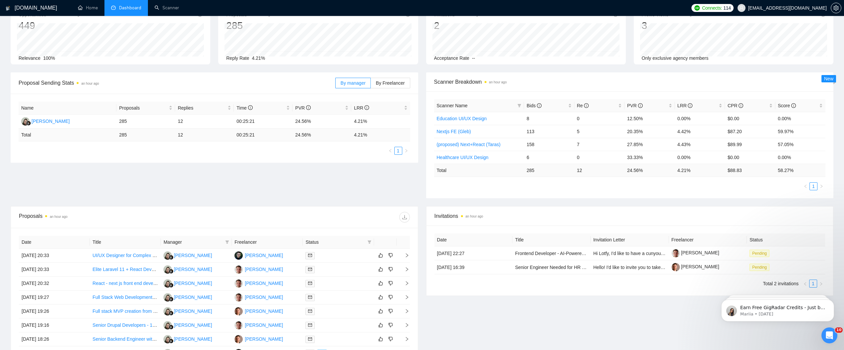
scroll to position [53, 0]
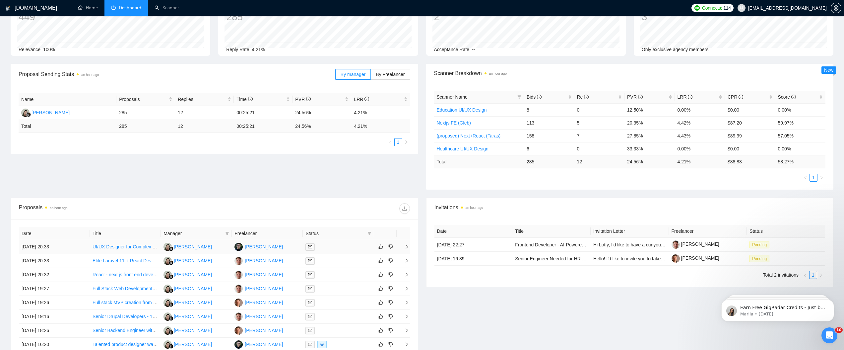
click at [134, 246] on link "UI/UX Designer for Complex Platform Interface (Figma)" at bounding box center [150, 246] width 114 height 5
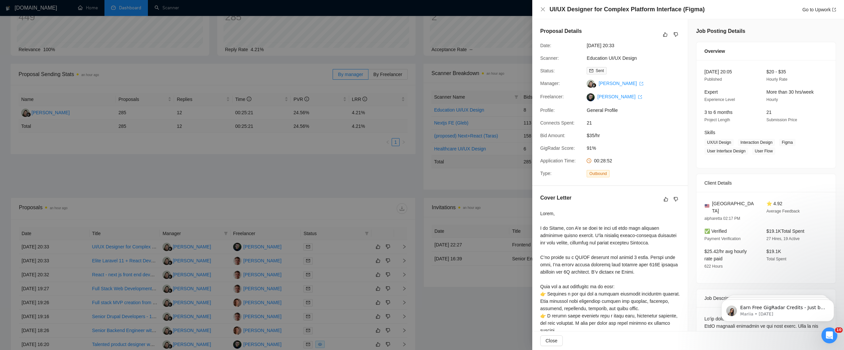
click at [379, 207] on div at bounding box center [422, 175] width 844 height 350
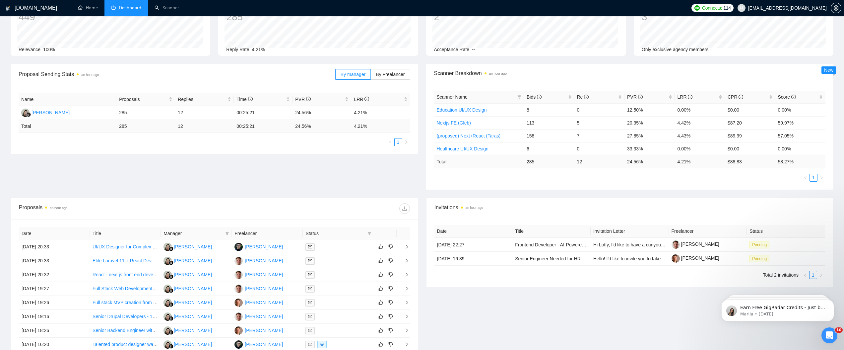
scroll to position [0, 0]
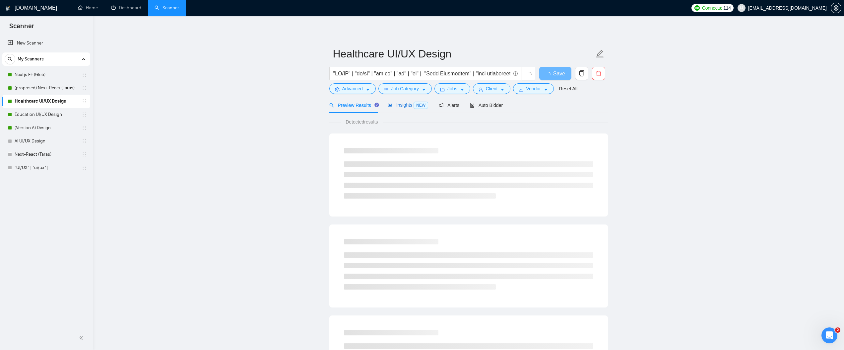
click at [408, 106] on span "Insights NEW" at bounding box center [408, 104] width 40 height 5
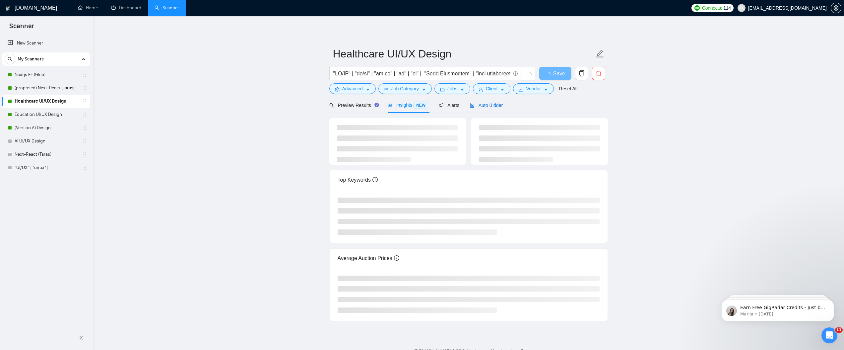
click at [497, 105] on span "Auto Bidder" at bounding box center [486, 105] width 33 height 5
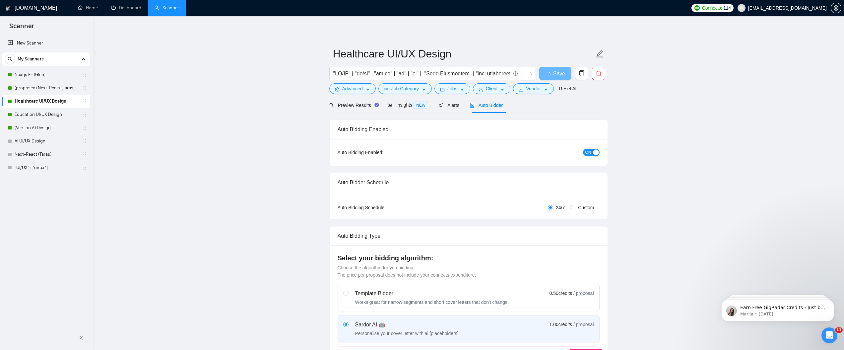
radio input "false"
radio input "true"
checkbox input "true"
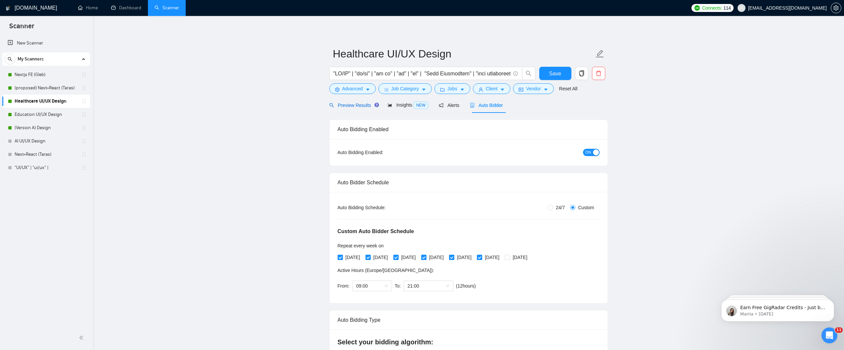
click at [356, 107] on span "Preview Results" at bounding box center [353, 105] width 48 height 5
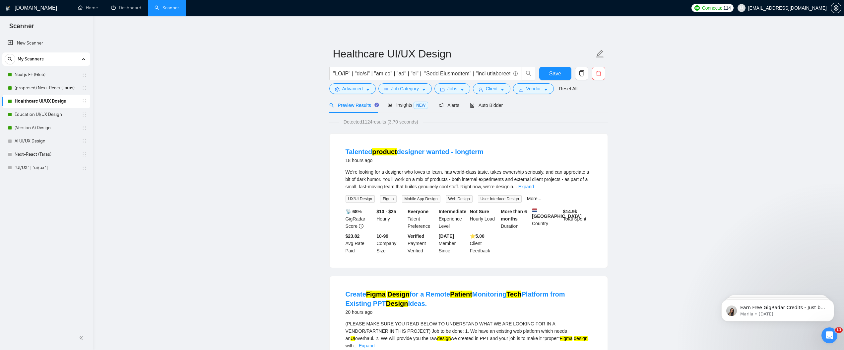
click at [370, 122] on span "Detected 1124 results (3.70 seconds)" at bounding box center [381, 121] width 84 height 7
click at [367, 123] on span "Detected 1124 results (3.70 seconds)" at bounding box center [381, 121] width 84 height 7
click at [414, 104] on span "Insights NEW" at bounding box center [408, 104] width 40 height 5
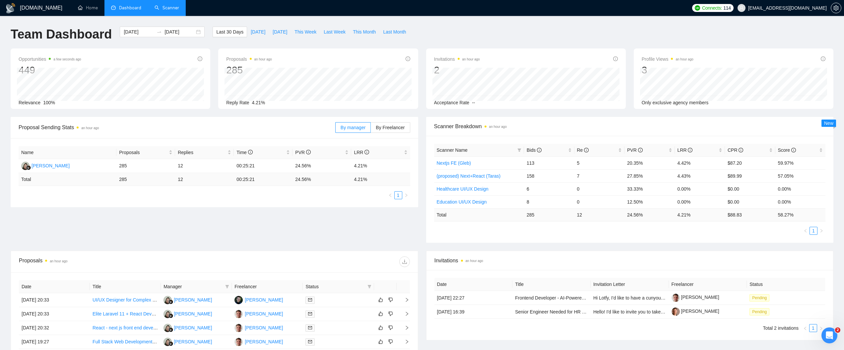
click at [173, 8] on link "Scanner" at bounding box center [167, 8] width 25 height 6
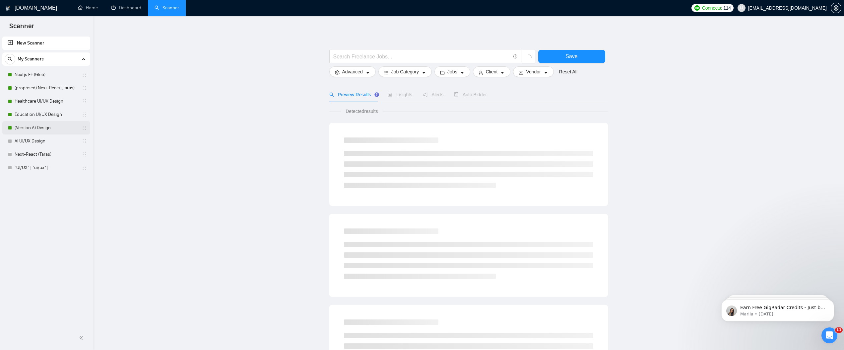
click at [39, 129] on link "(Version A) Design" at bounding box center [46, 127] width 63 height 13
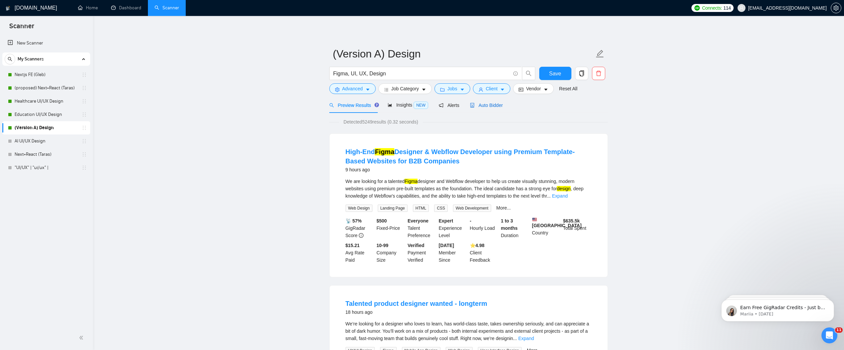
click at [492, 107] on span "Auto Bidder" at bounding box center [486, 105] width 33 height 5
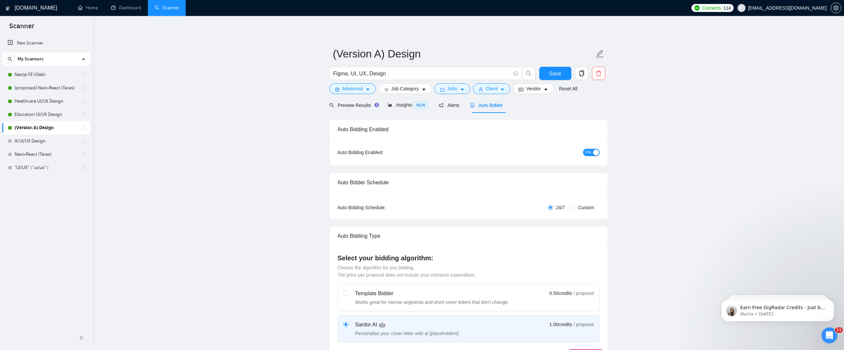
radio input "false"
radio input "true"
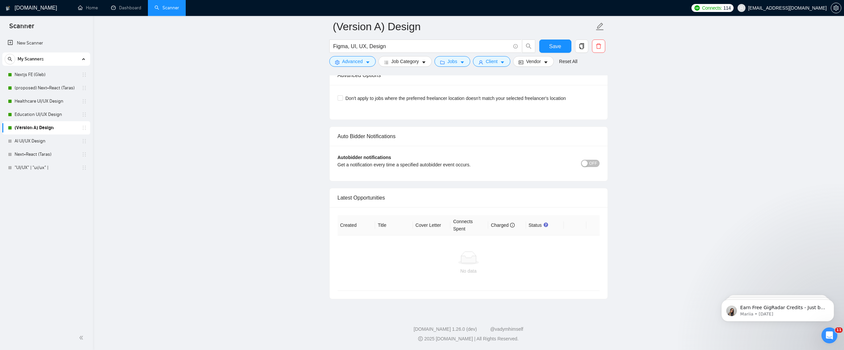
scroll to position [1578, 0]
click at [129, 10] on link "Dashboard" at bounding box center [126, 8] width 30 height 6
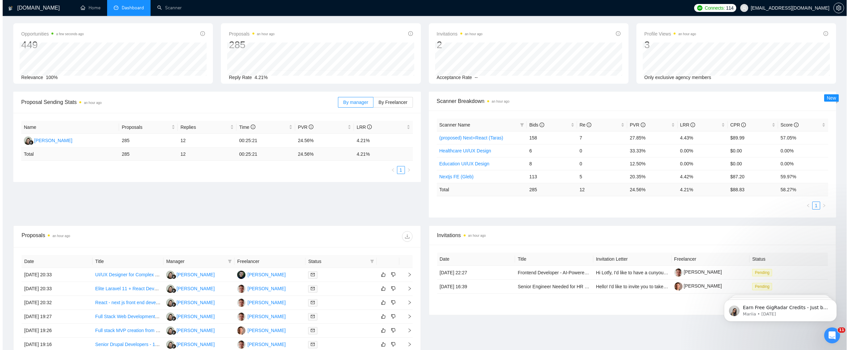
scroll to position [124, 0]
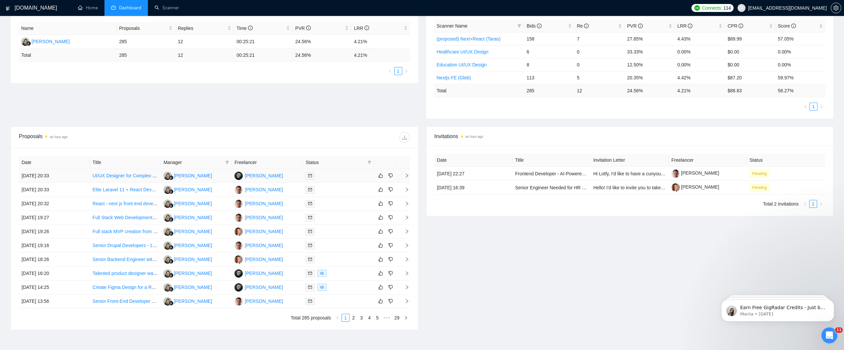
click at [355, 179] on div at bounding box center [339, 176] width 66 height 8
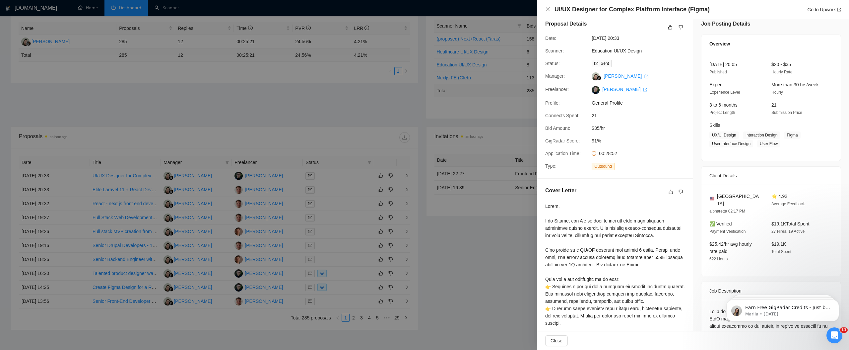
scroll to position [0, 0]
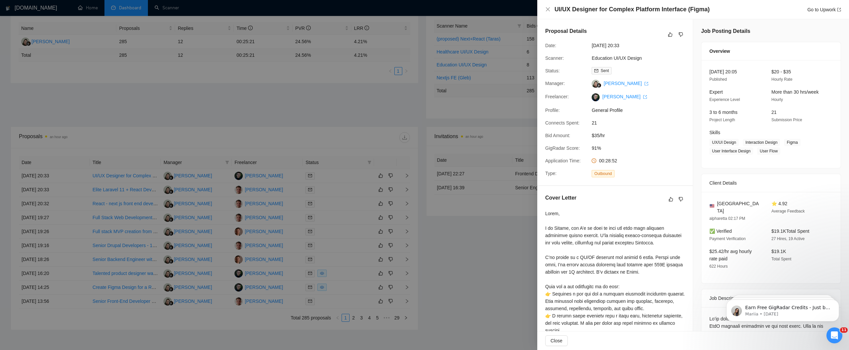
click at [610, 163] on span "00:28:52" at bounding box center [608, 160] width 18 height 5
click at [584, 272] on div at bounding box center [615, 316] width 140 height 212
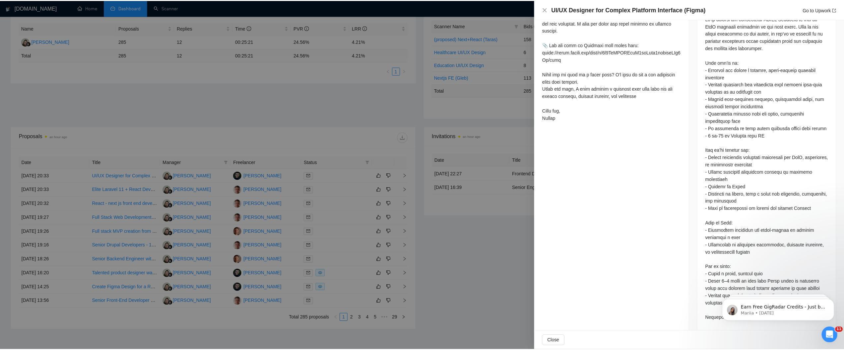
scroll to position [302, 0]
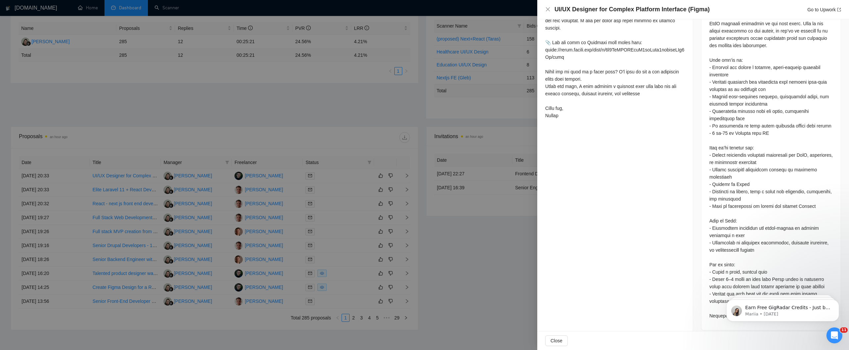
click at [402, 227] on div at bounding box center [424, 175] width 849 height 350
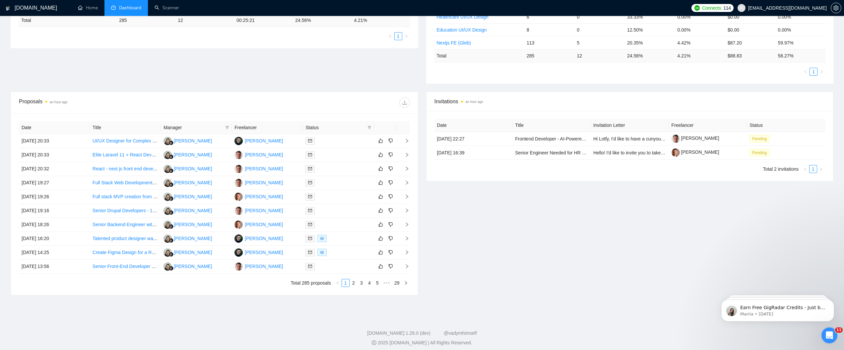
scroll to position [163, 0]
